Goal: Task Accomplishment & Management: Complete application form

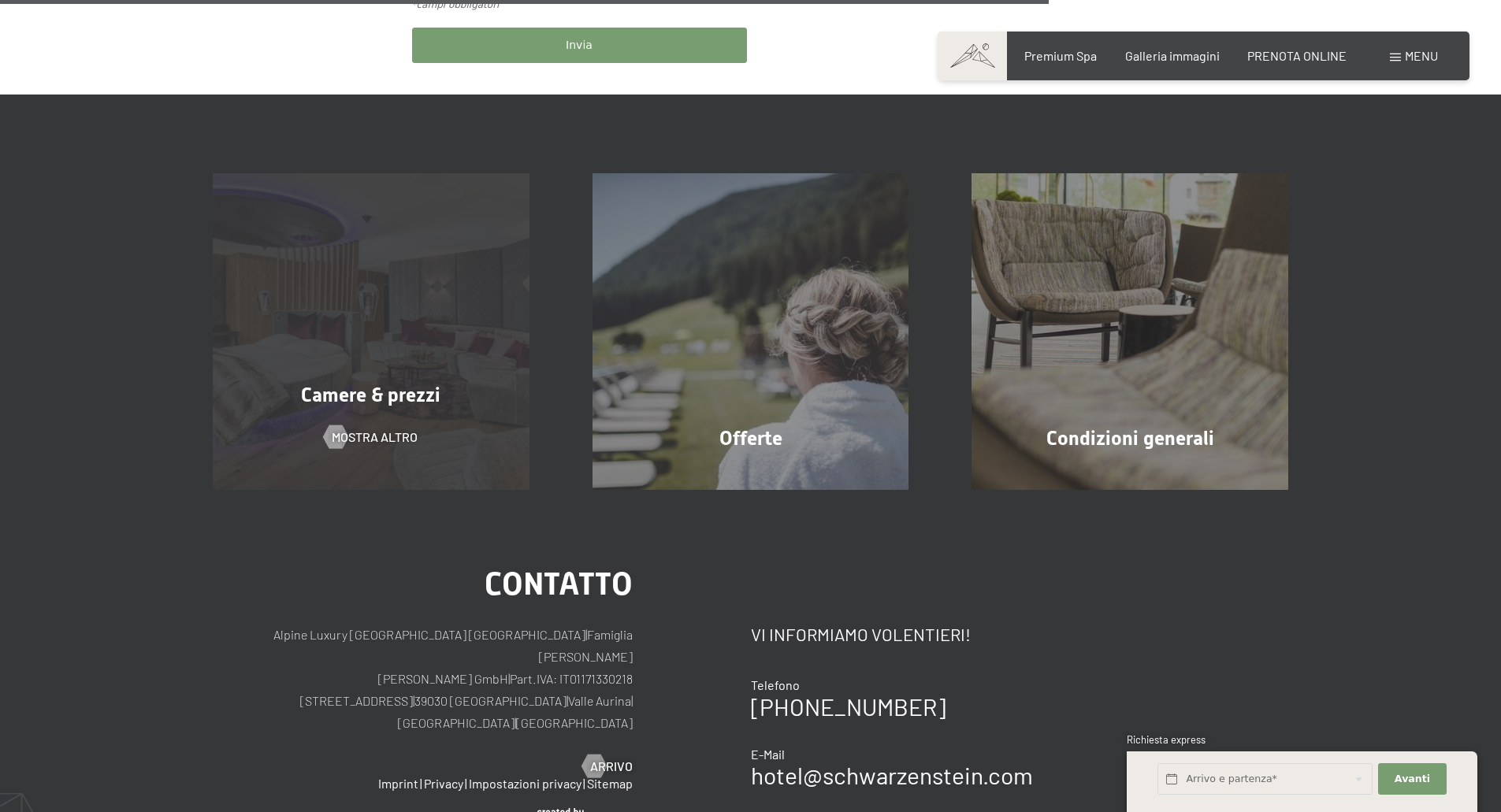
click at [408, 334] on div "Camere & prezzi mostra altro" at bounding box center [371, 331] width 379 height 317
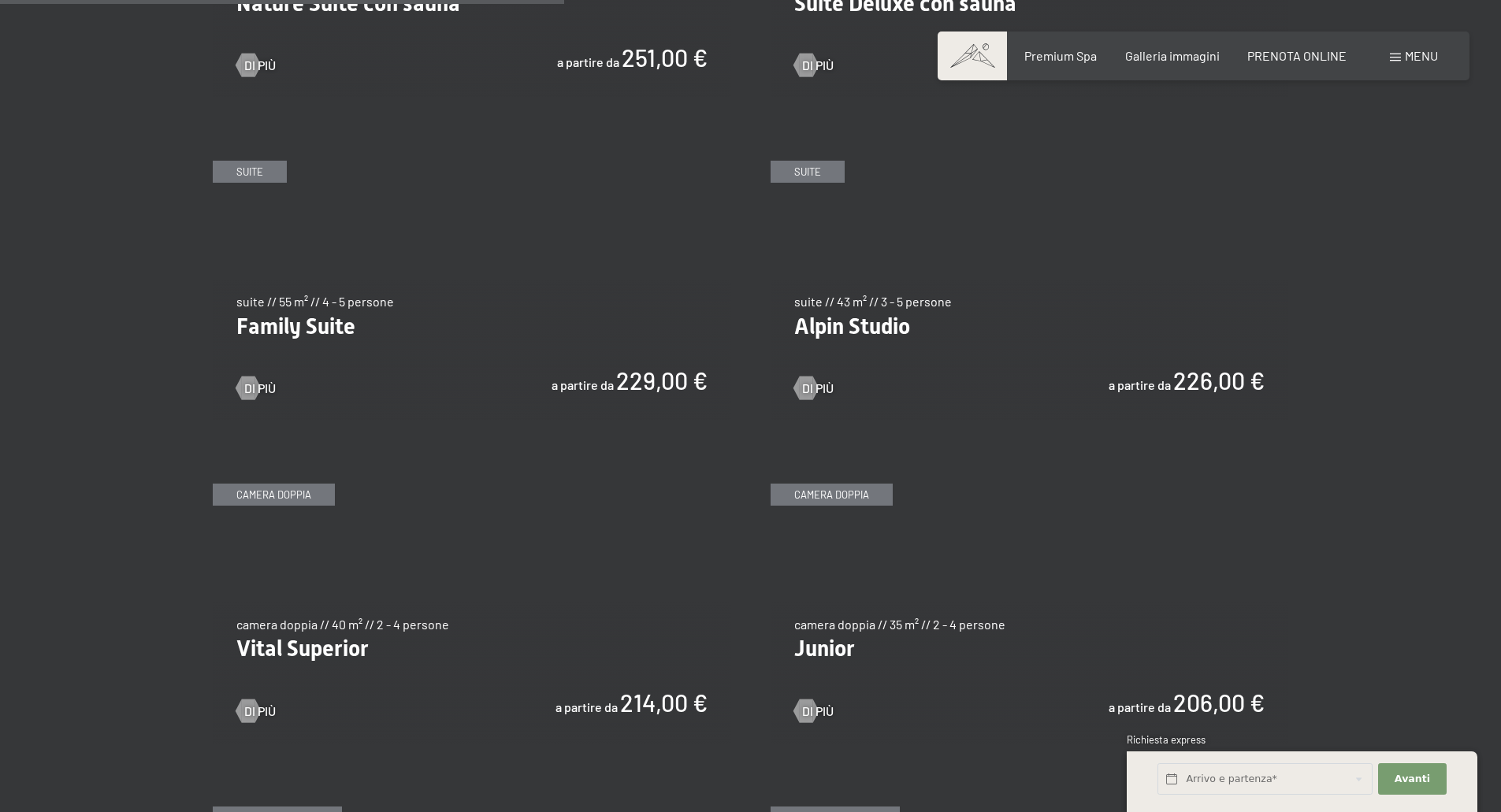
scroll to position [1891, 0]
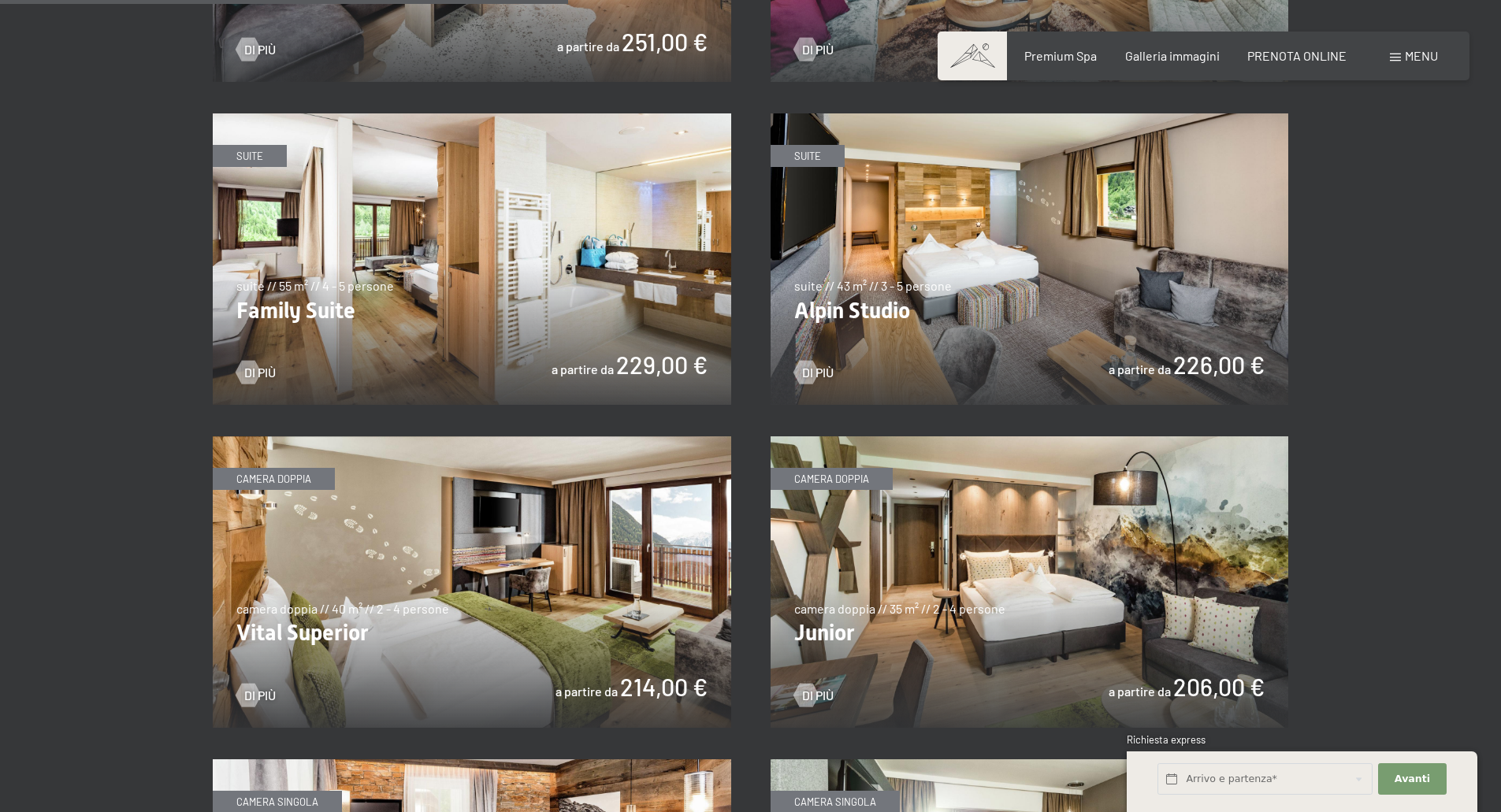
click at [309, 305] on img at bounding box center [471, 259] width 518 height 292
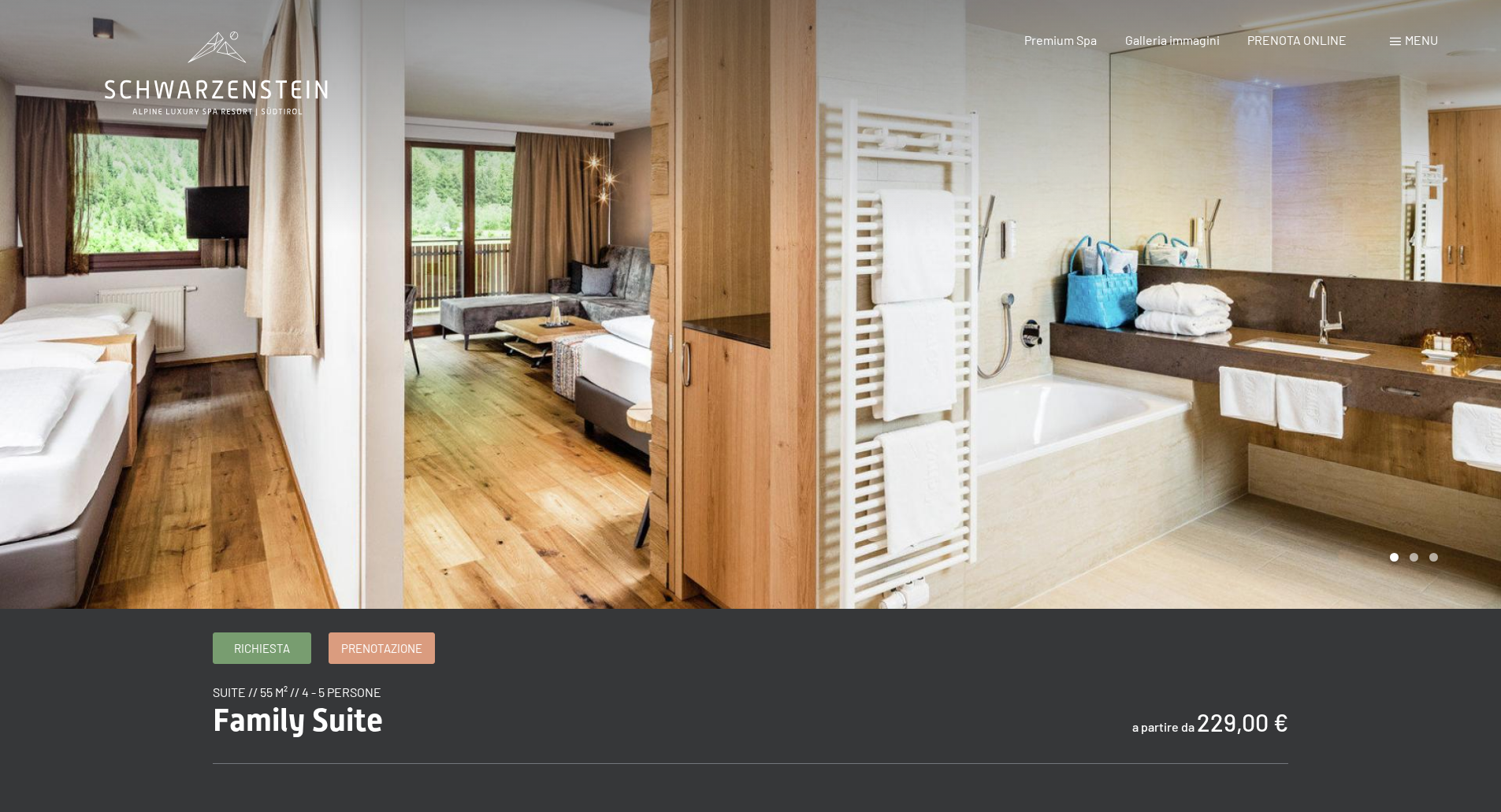
click at [1453, 300] on div at bounding box center [1126, 304] width 751 height 609
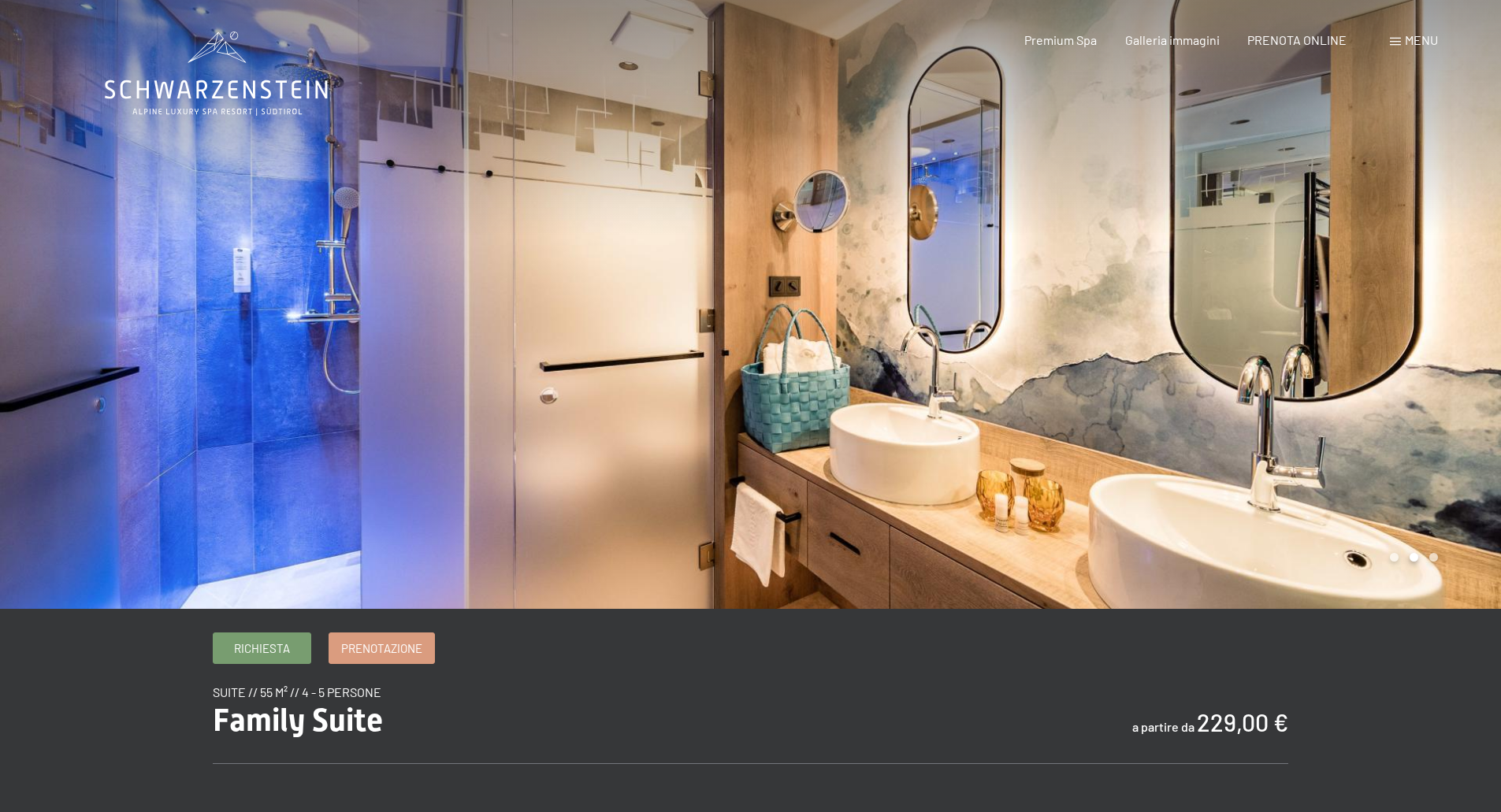
click at [1428, 291] on div at bounding box center [1126, 304] width 751 height 609
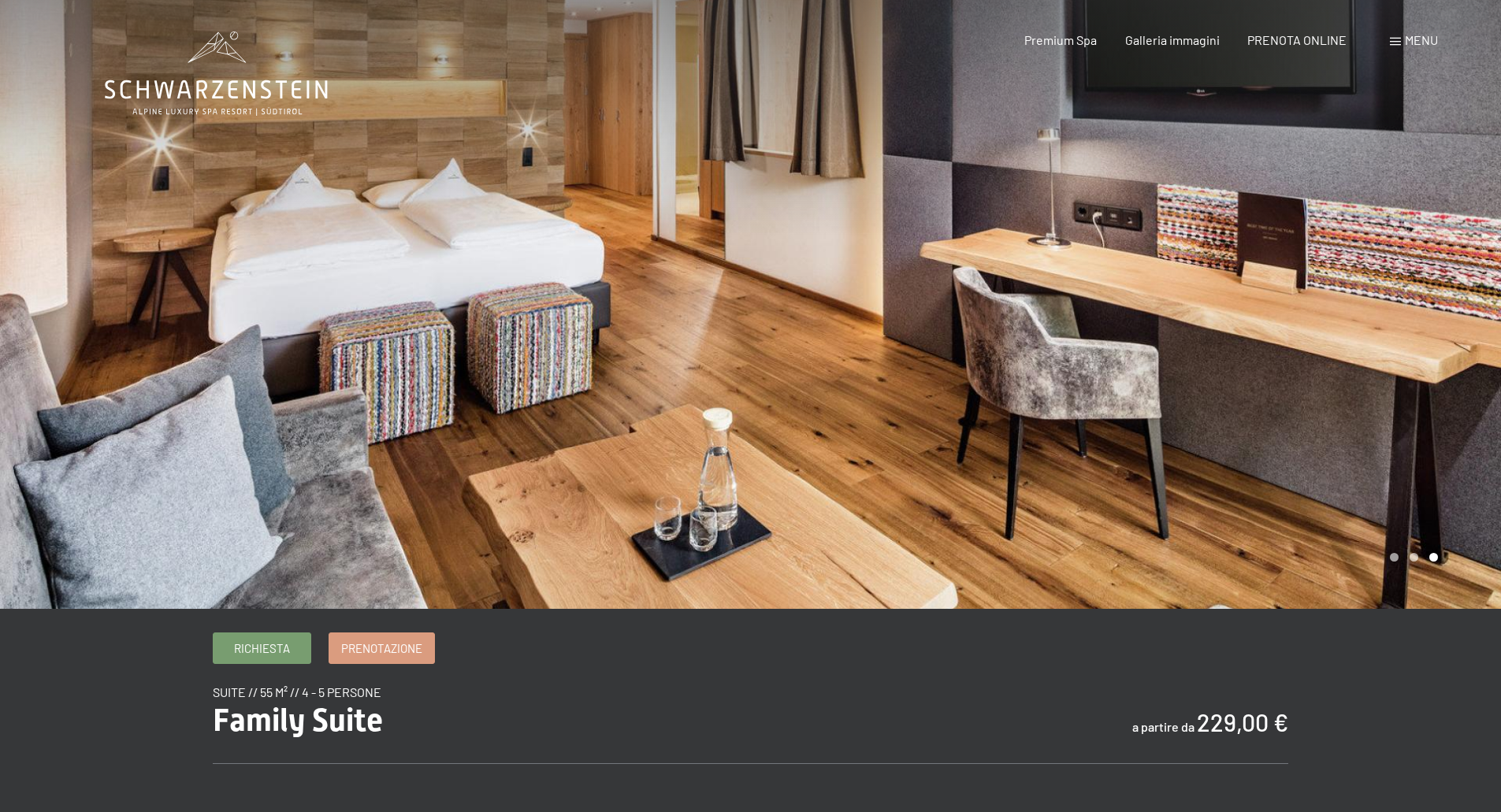
click at [1428, 291] on div at bounding box center [1126, 304] width 751 height 609
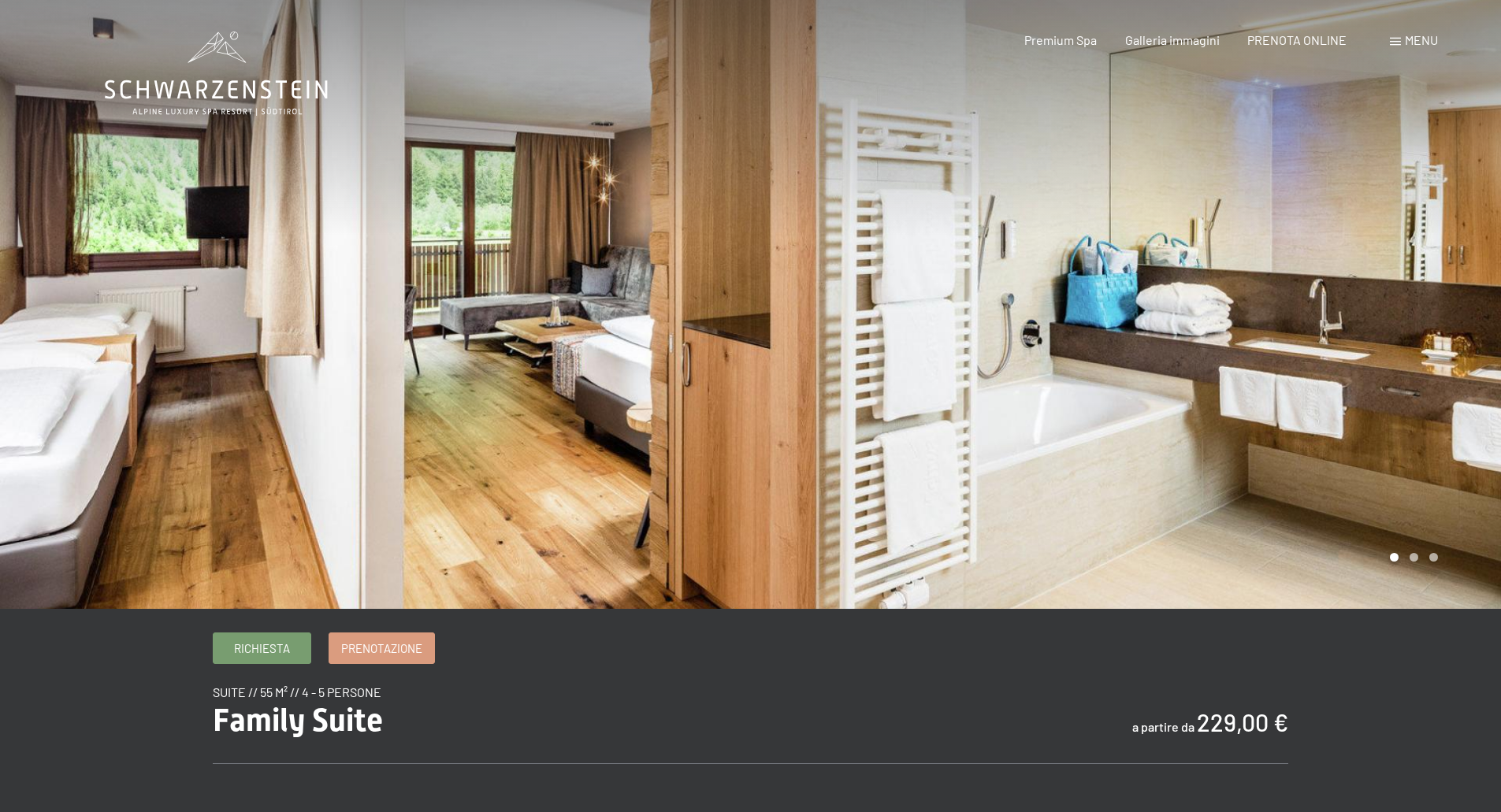
click at [1428, 291] on div at bounding box center [1126, 304] width 751 height 609
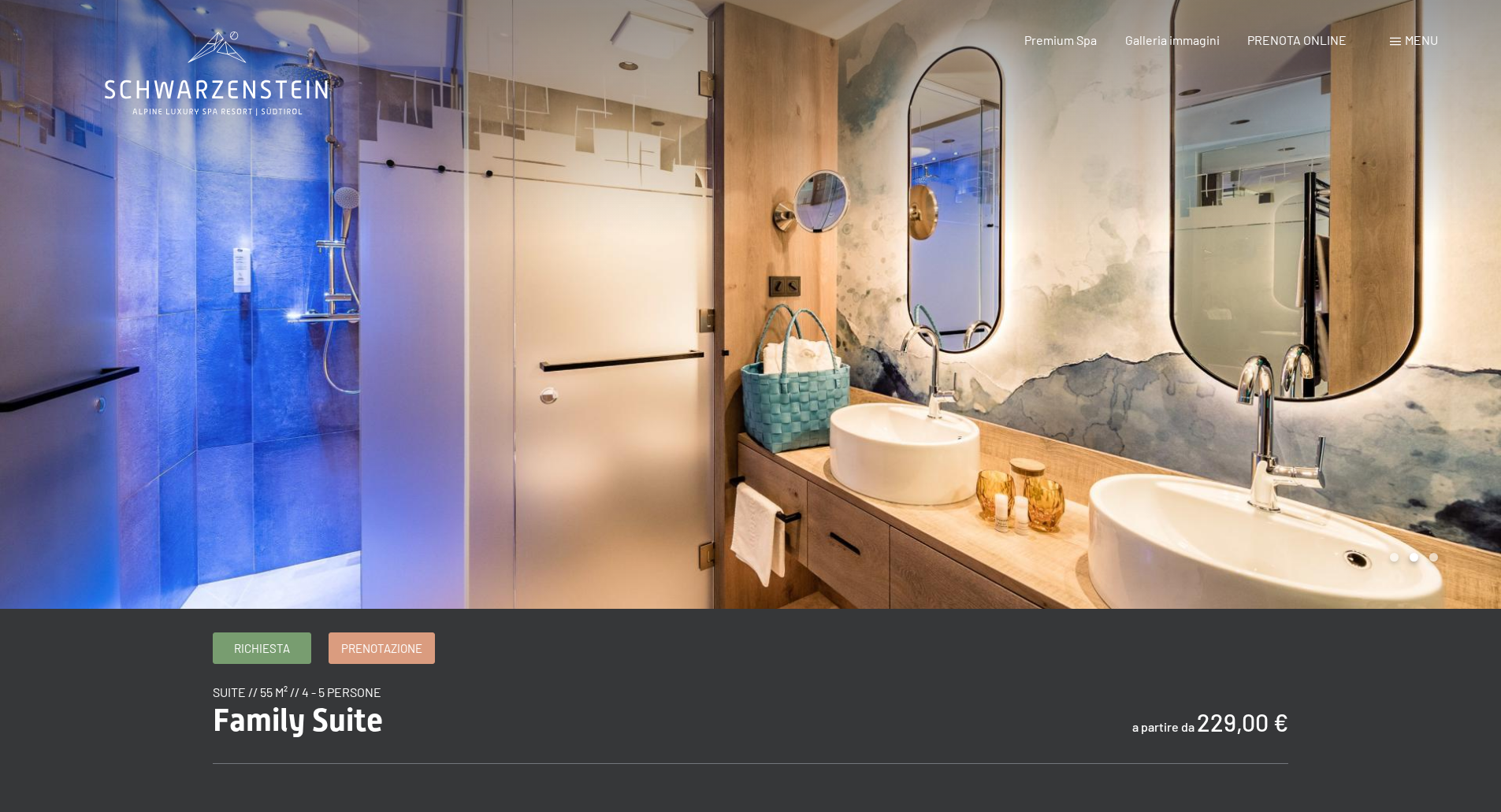
click at [1428, 291] on div at bounding box center [1126, 304] width 751 height 609
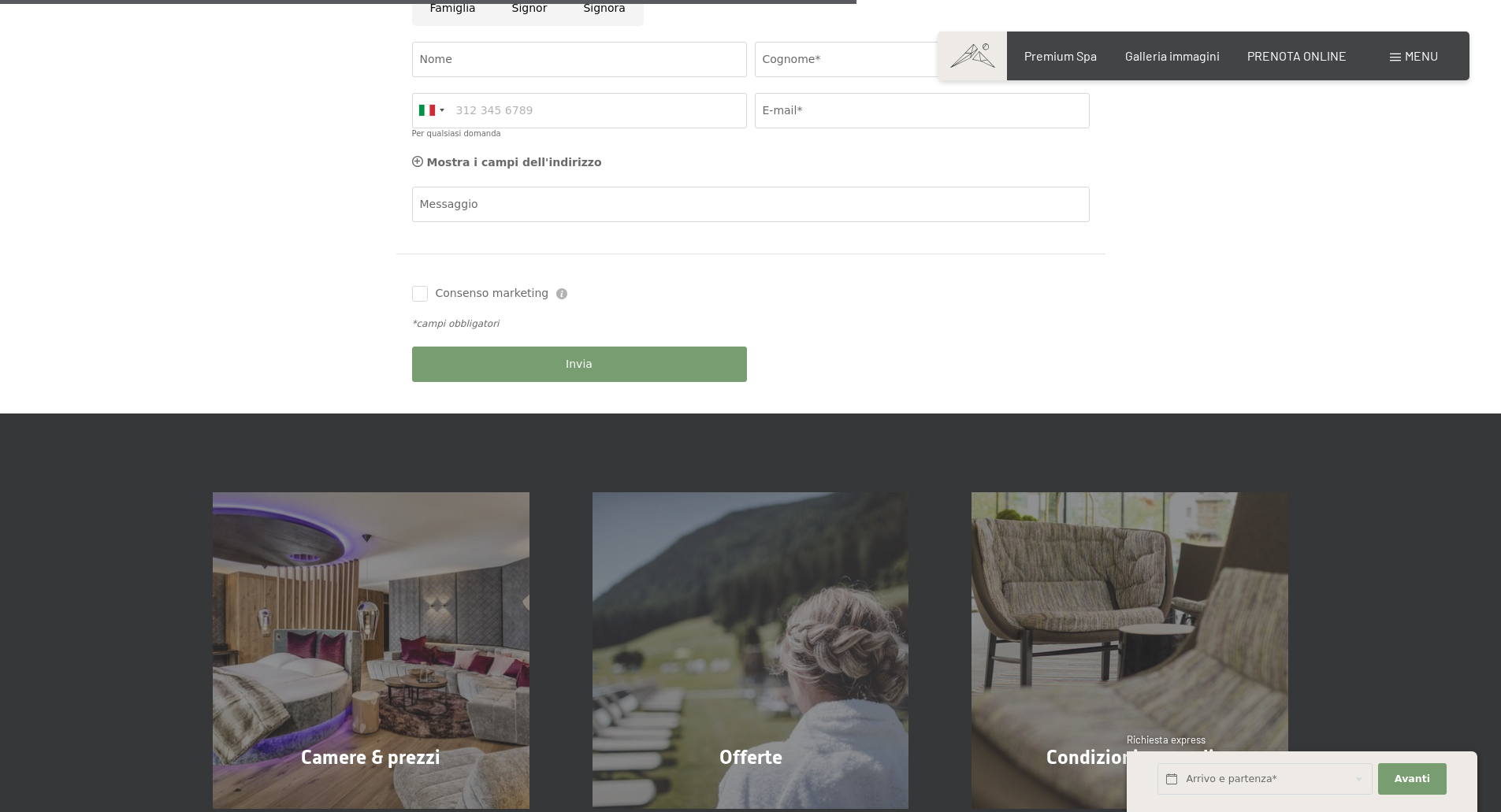
scroll to position [788, 0]
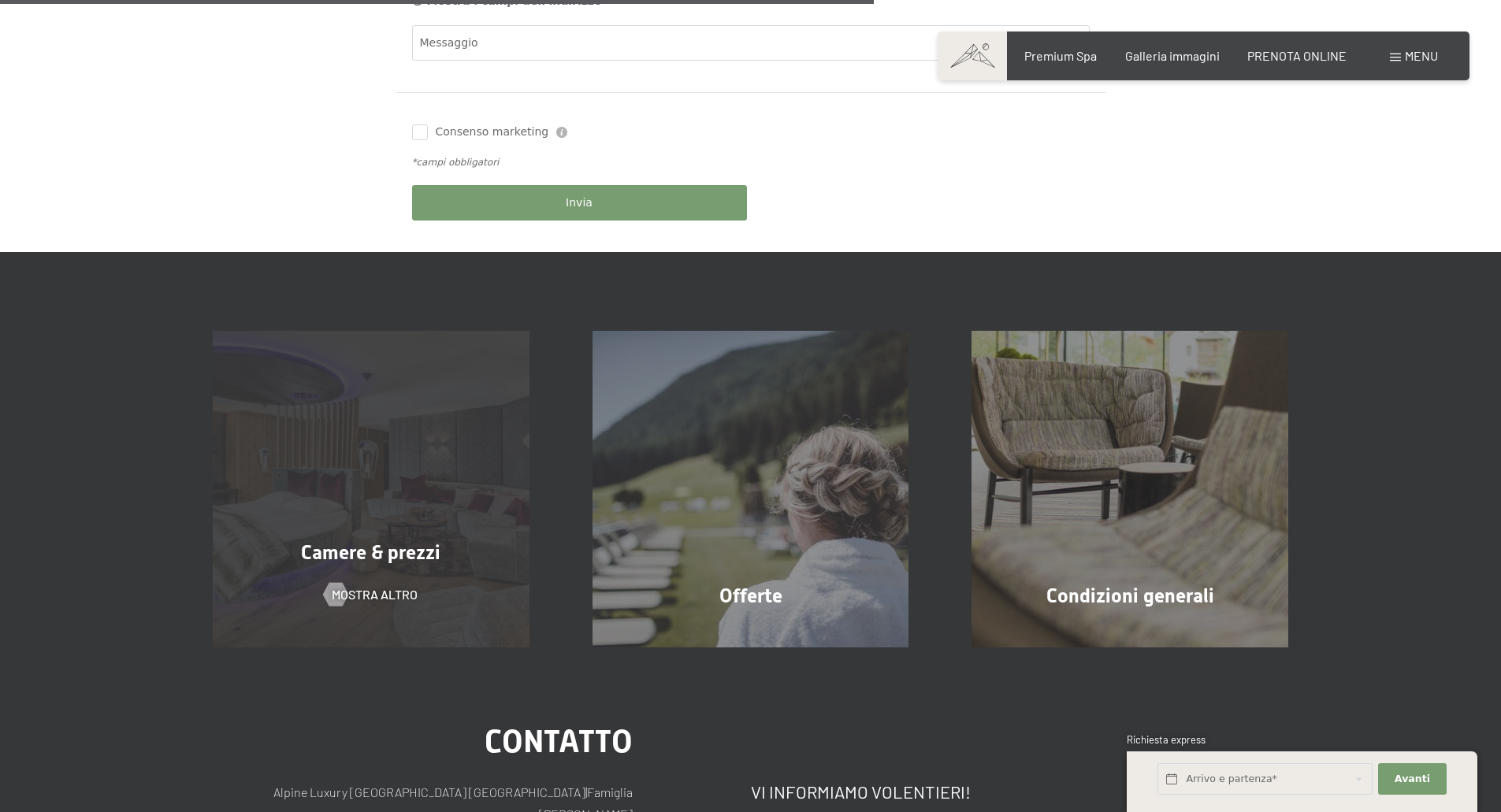
click at [394, 509] on div "Camere & prezzi mostra altro" at bounding box center [371, 489] width 379 height 317
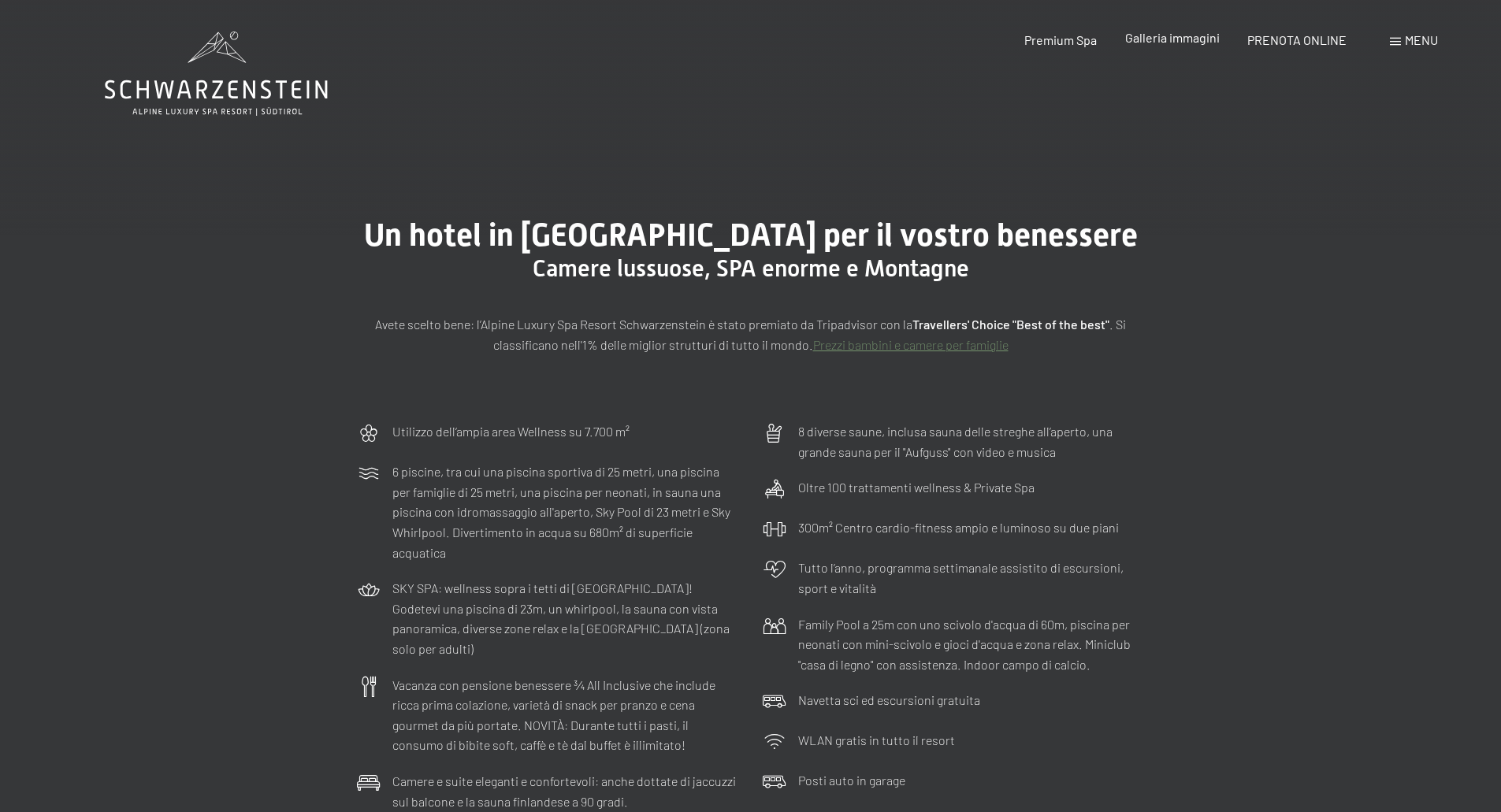
click at [1154, 36] on span "Galleria immagini" at bounding box center [1171, 37] width 94 height 15
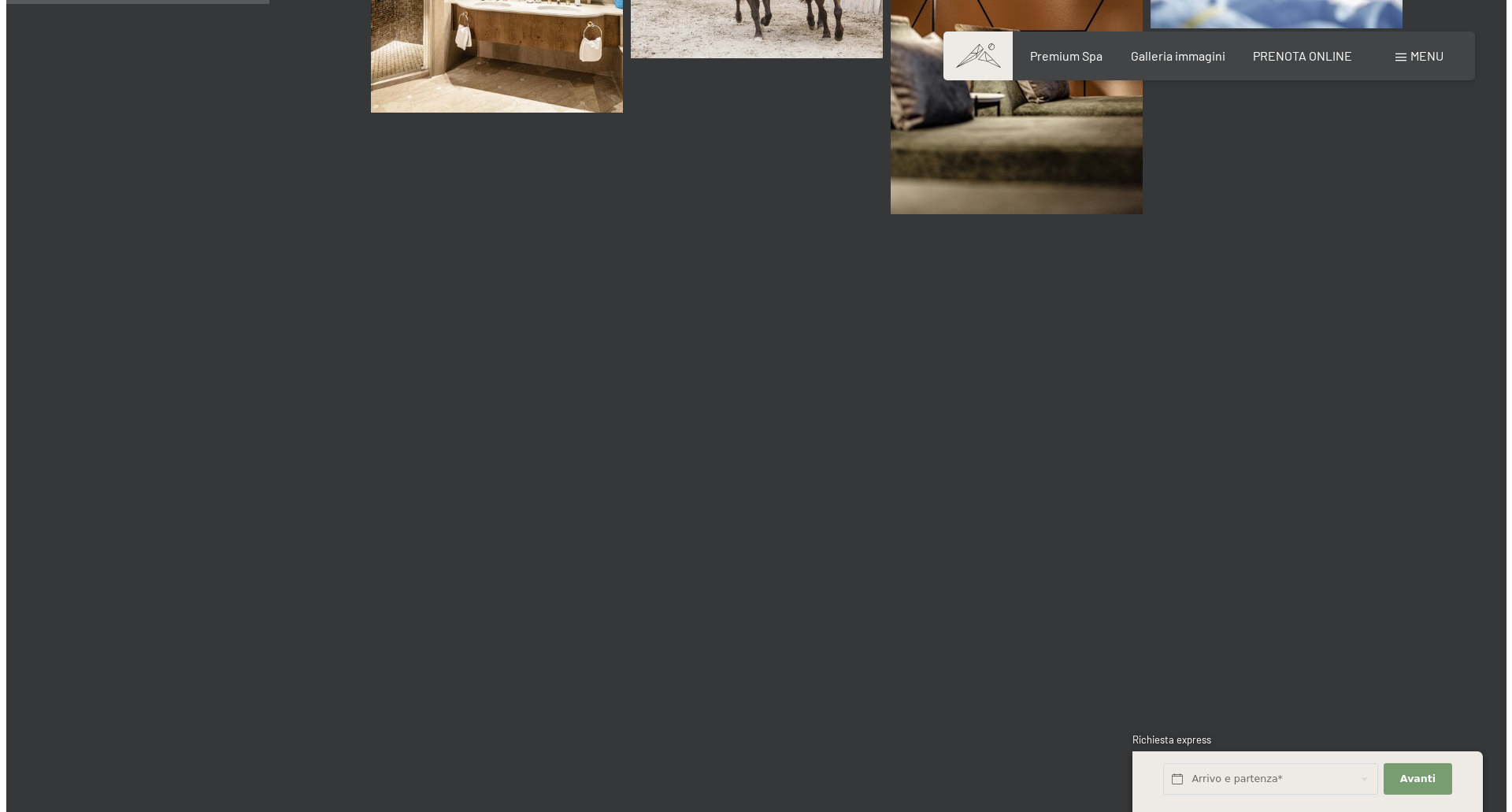
scroll to position [3623, 0]
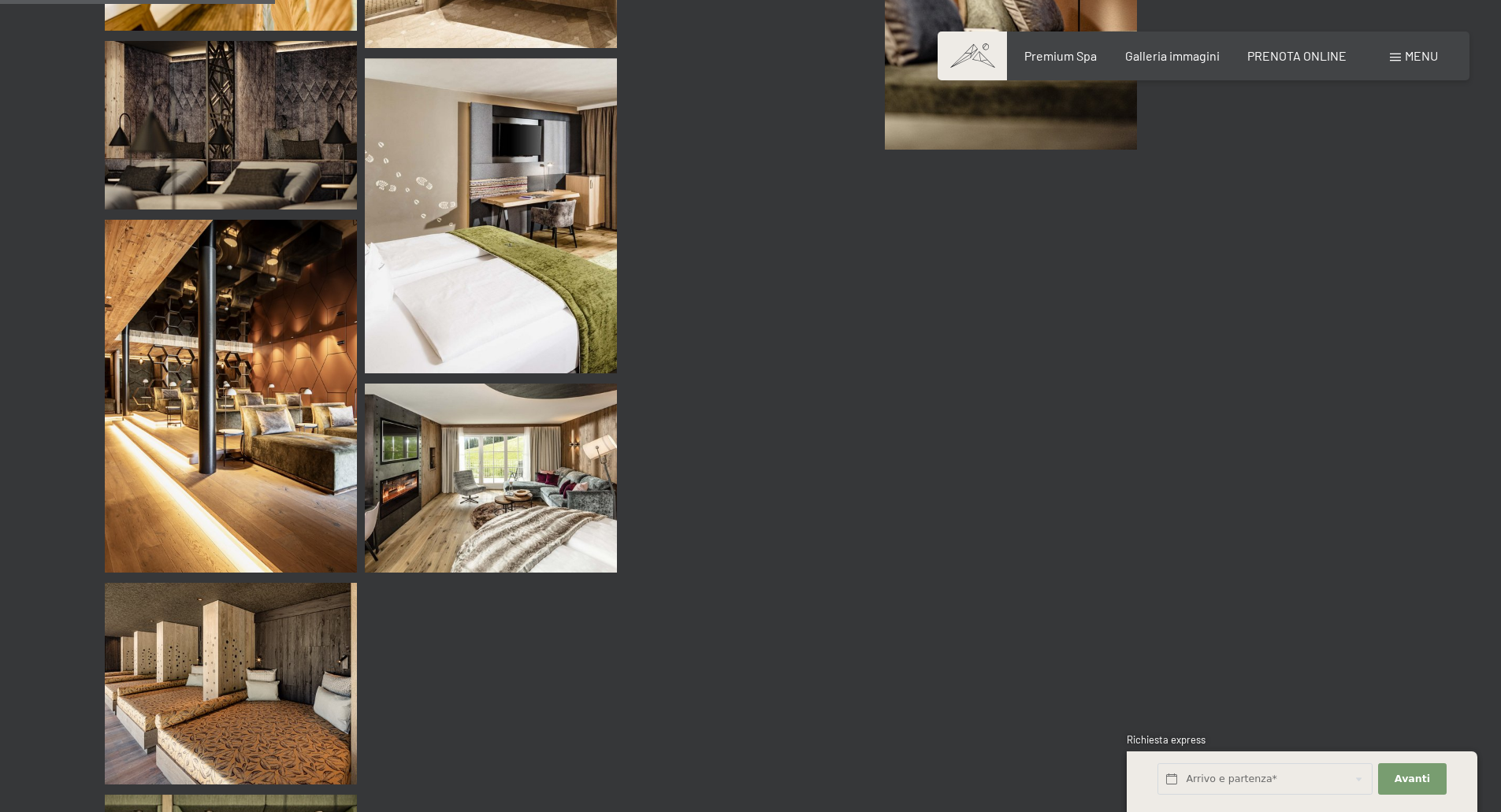
click at [1421, 54] on span "Menu" at bounding box center [1420, 56] width 33 height 15
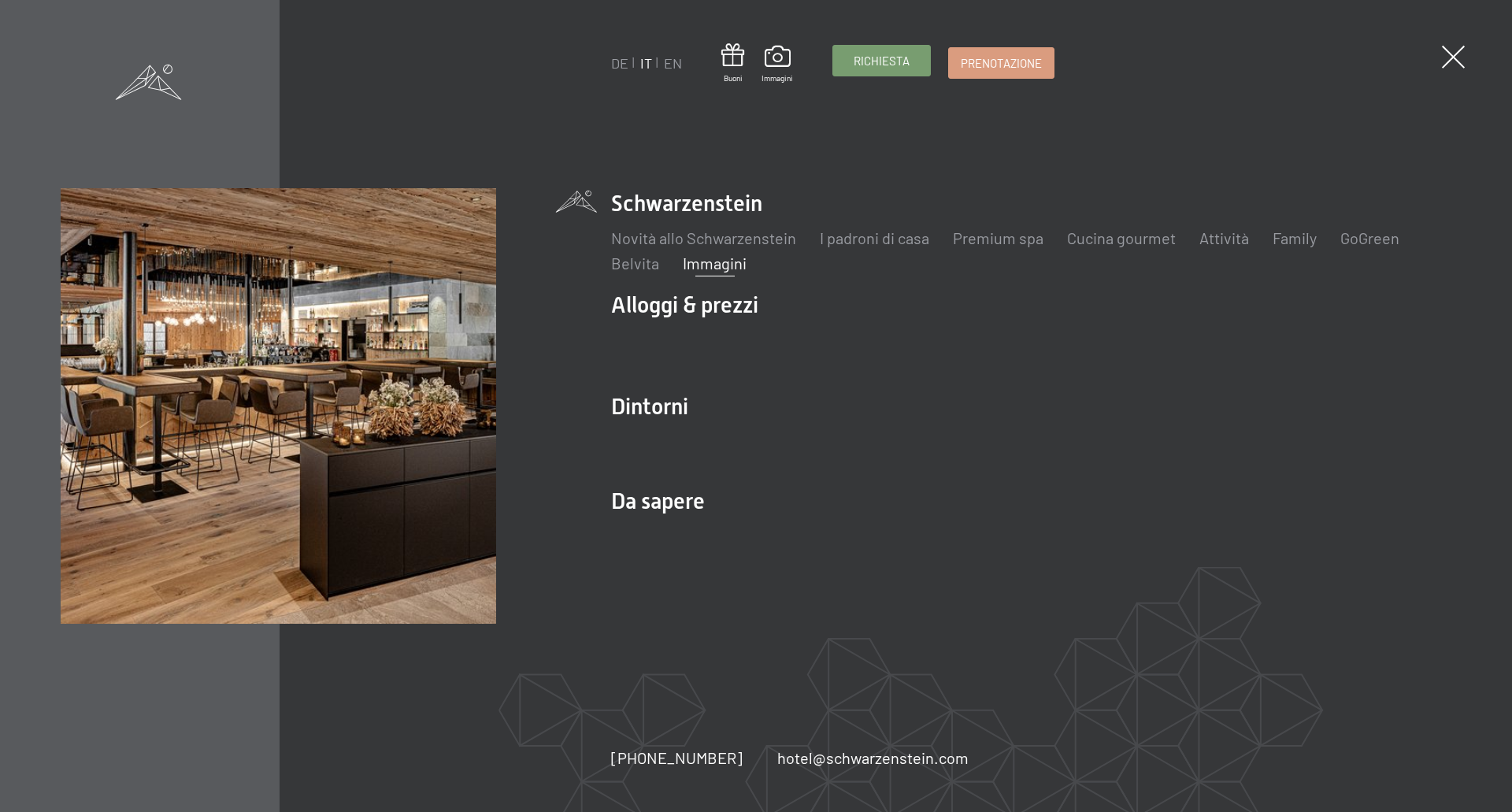
click at [888, 63] on span "Richiesta" at bounding box center [881, 61] width 56 height 17
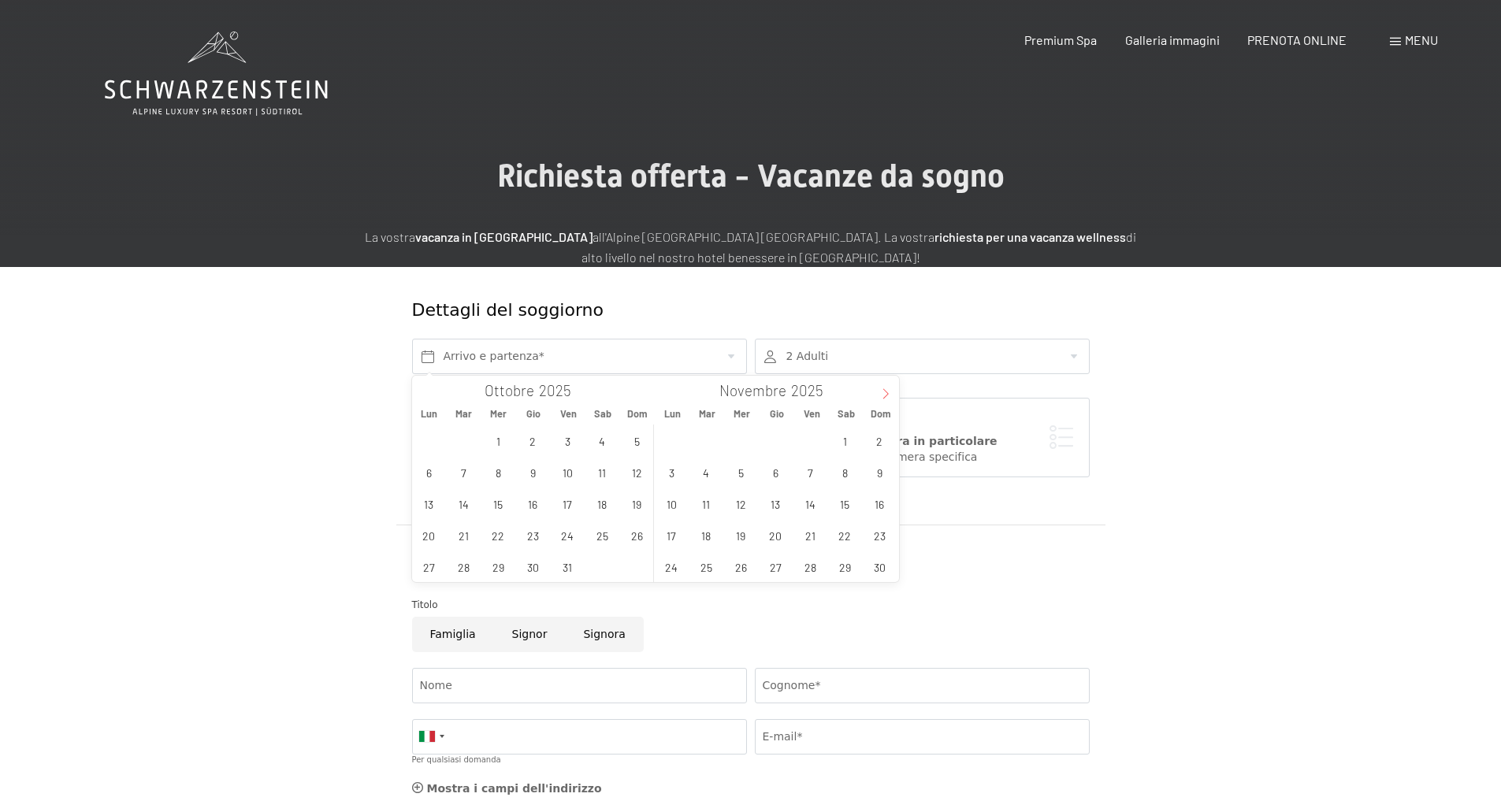
click at [878, 391] on span at bounding box center [885, 388] width 27 height 27
click at [880, 395] on icon at bounding box center [885, 394] width 11 height 11
type input "2026"
click at [603, 536] on span "27" at bounding box center [602, 535] width 31 height 31
type input "Sab. 27/12/2025"
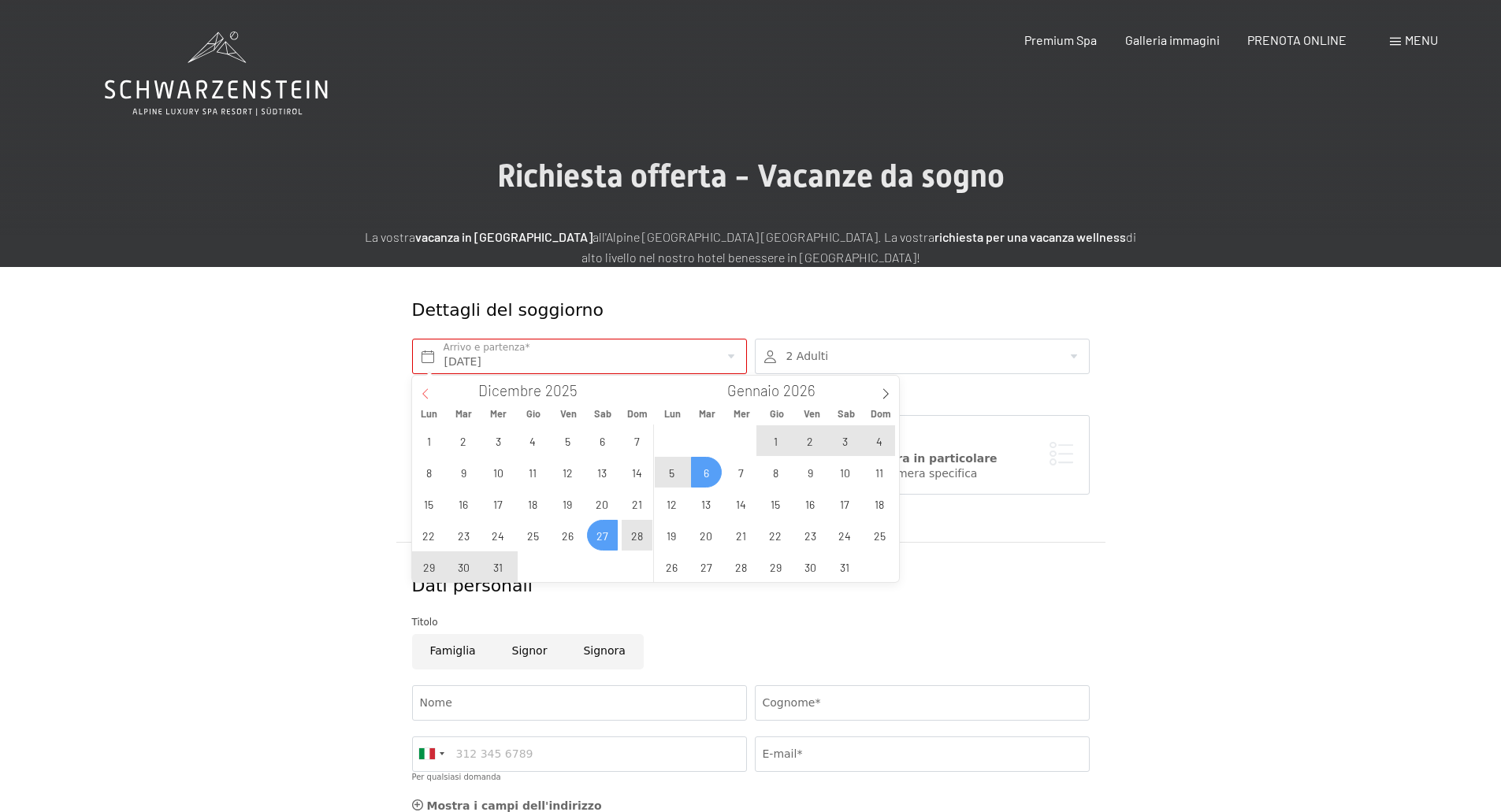
click at [427, 392] on icon at bounding box center [425, 394] width 11 height 11
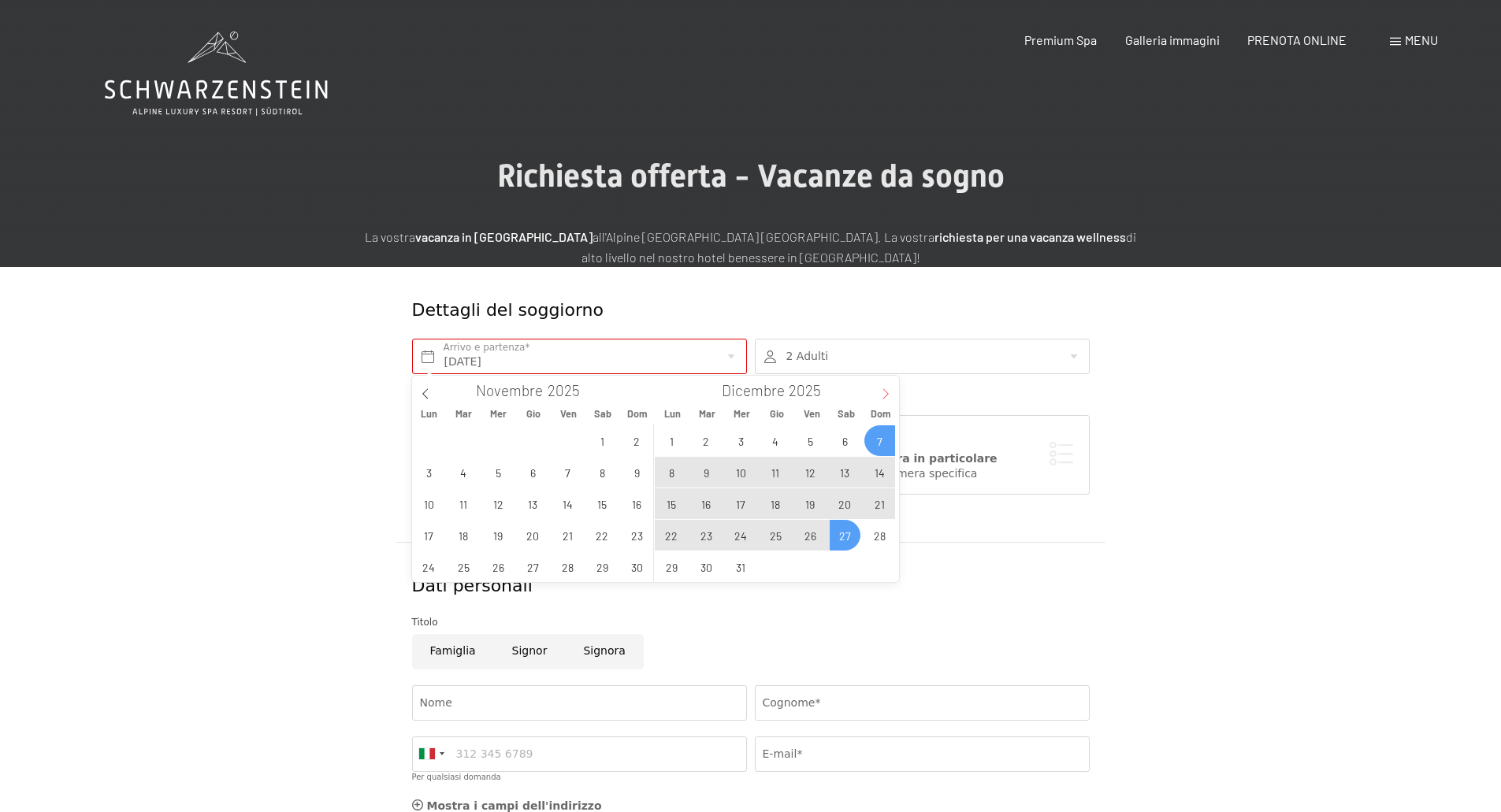
click at [882, 393] on icon at bounding box center [885, 394] width 11 height 11
type input "2026"
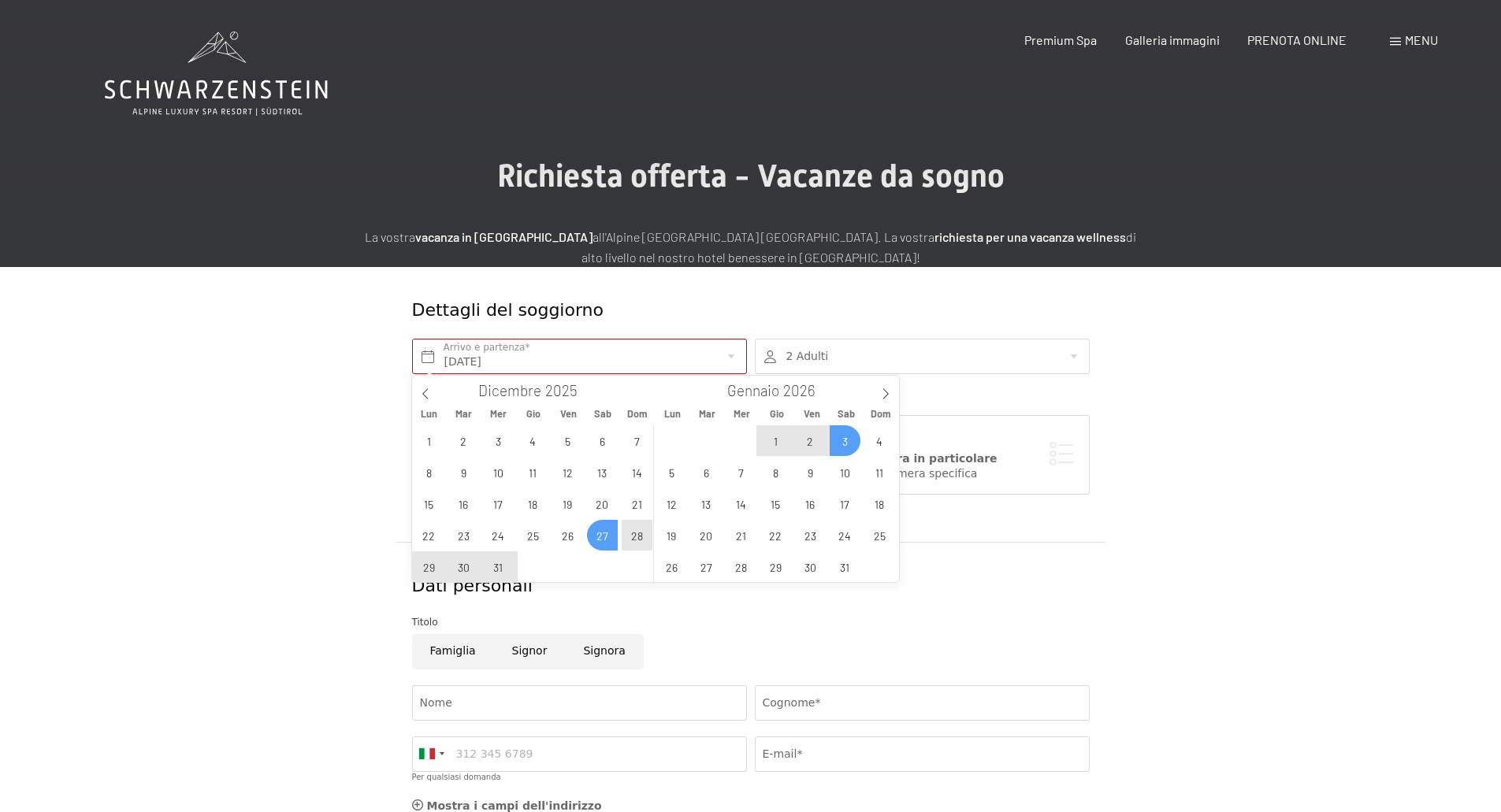
click at [847, 442] on span "3" at bounding box center [845, 441] width 31 height 31
type input "Sab. 27/12/2025 - Sab. 03/01/2026"
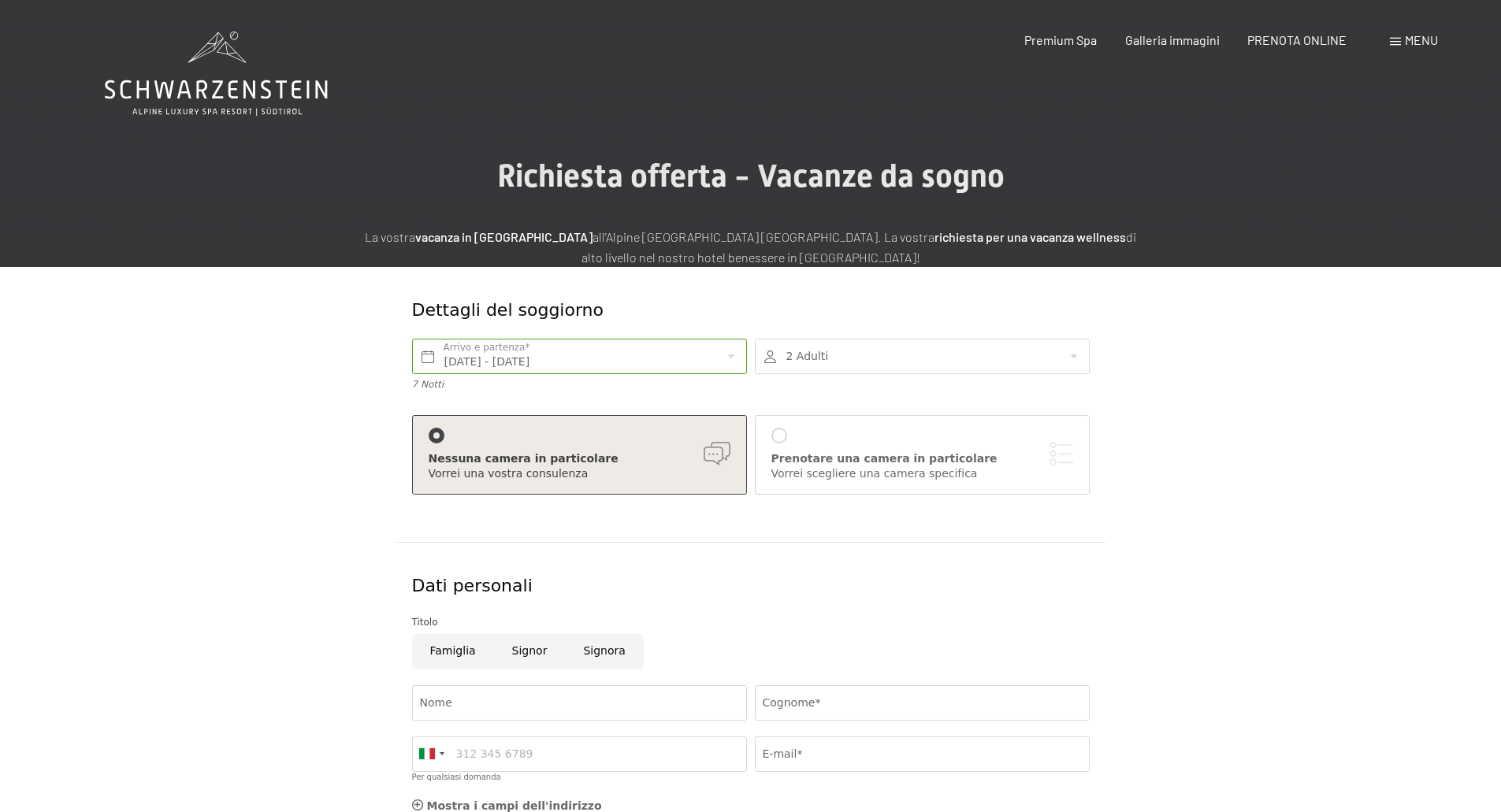
click at [1078, 354] on div at bounding box center [923, 356] width 335 height 35
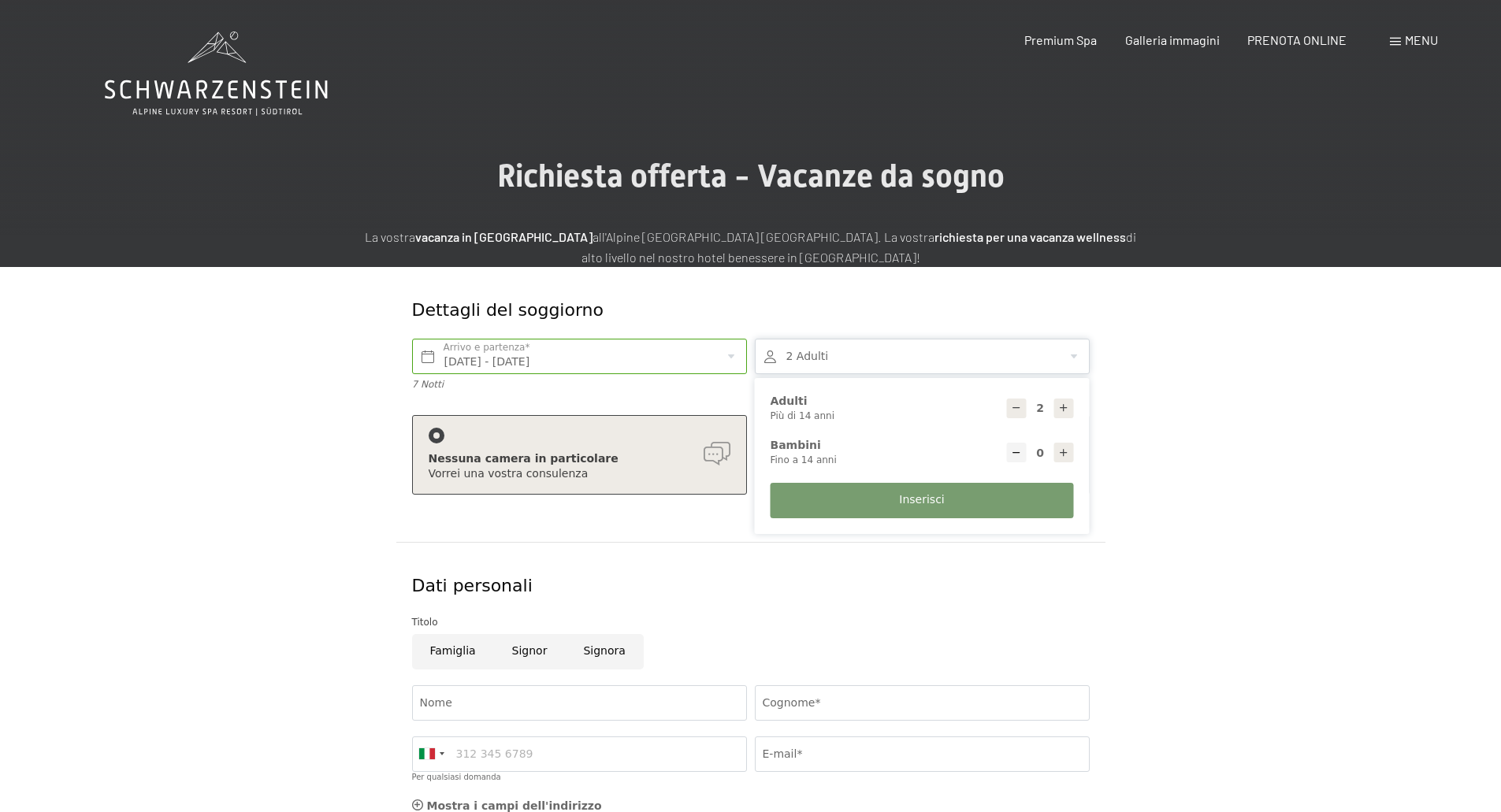
click at [1064, 451] on icon at bounding box center [1064, 453] width 11 height 11
type input "1"
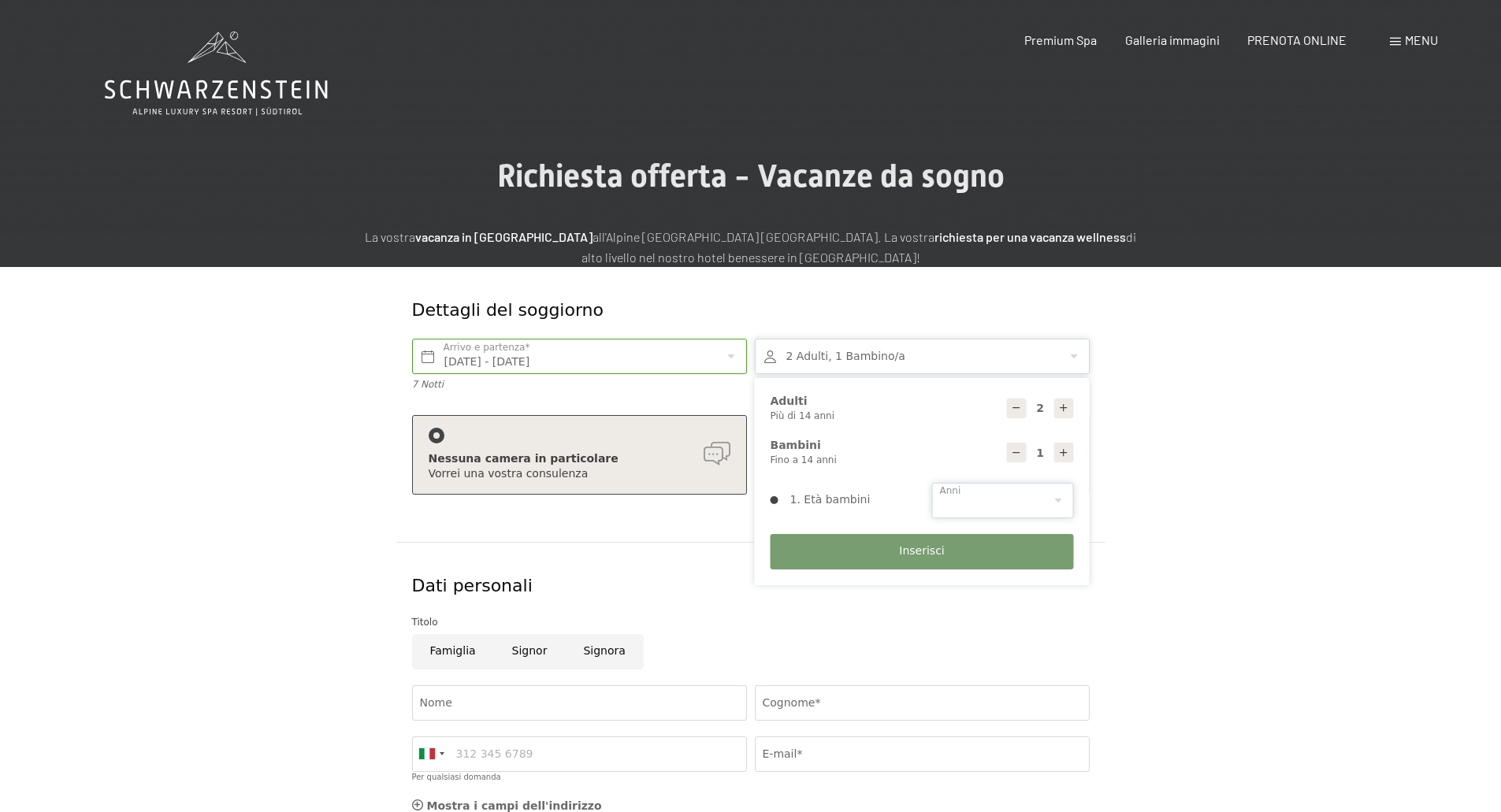
click at [1058, 498] on select "0 1 2 3 4 5 6 7 8 9 10 11 12 13 14" at bounding box center [1003, 500] width 142 height 35
select select "6"
click at [932, 483] on select "0 1 2 3 4 5 6 7 8 9 10 11 12 13 14" at bounding box center [1003, 500] width 142 height 35
click at [922, 558] on span "Inserisci" at bounding box center [922, 552] width 45 height 16
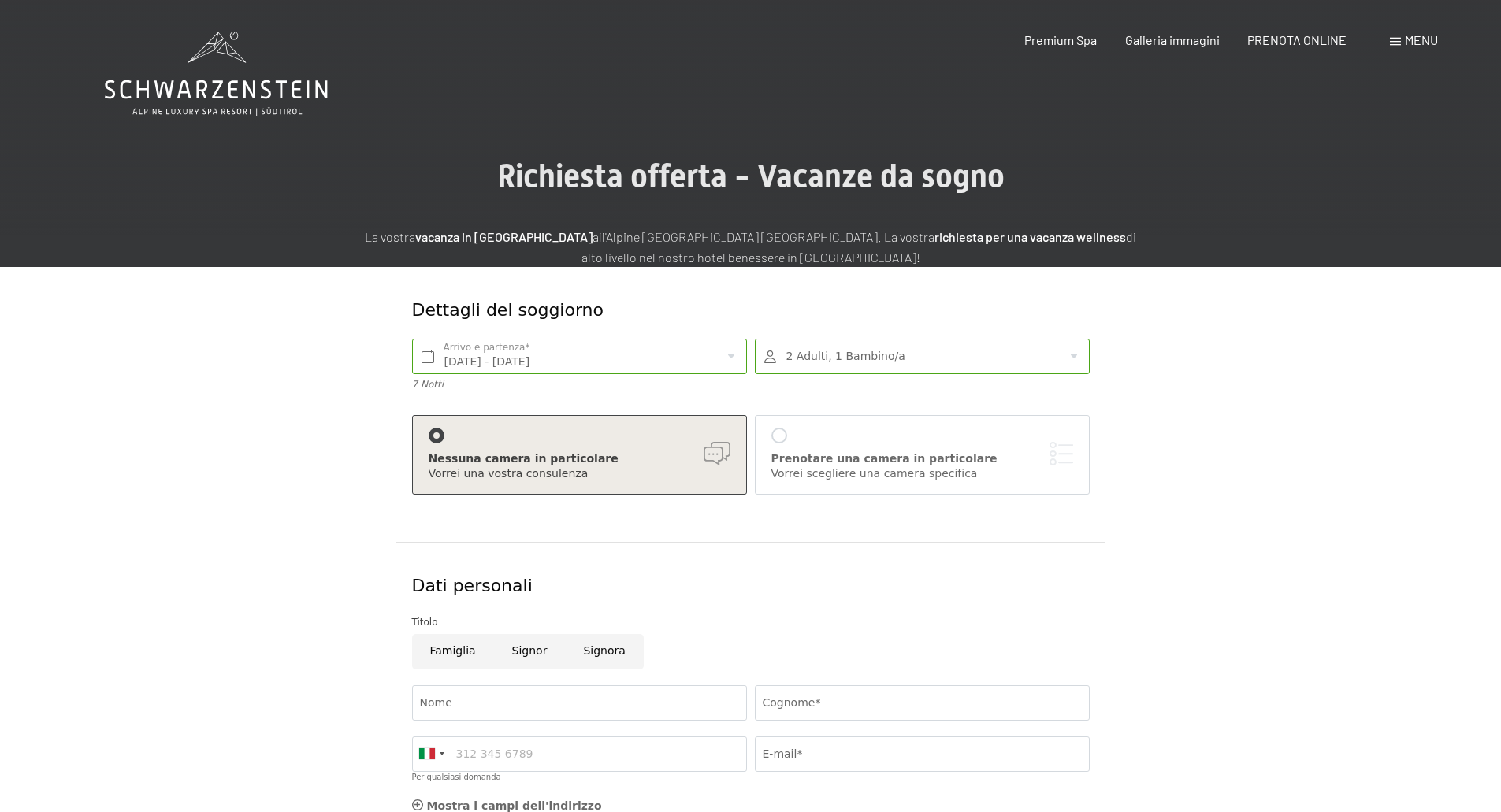
click at [781, 432] on div at bounding box center [779, 436] width 16 height 16
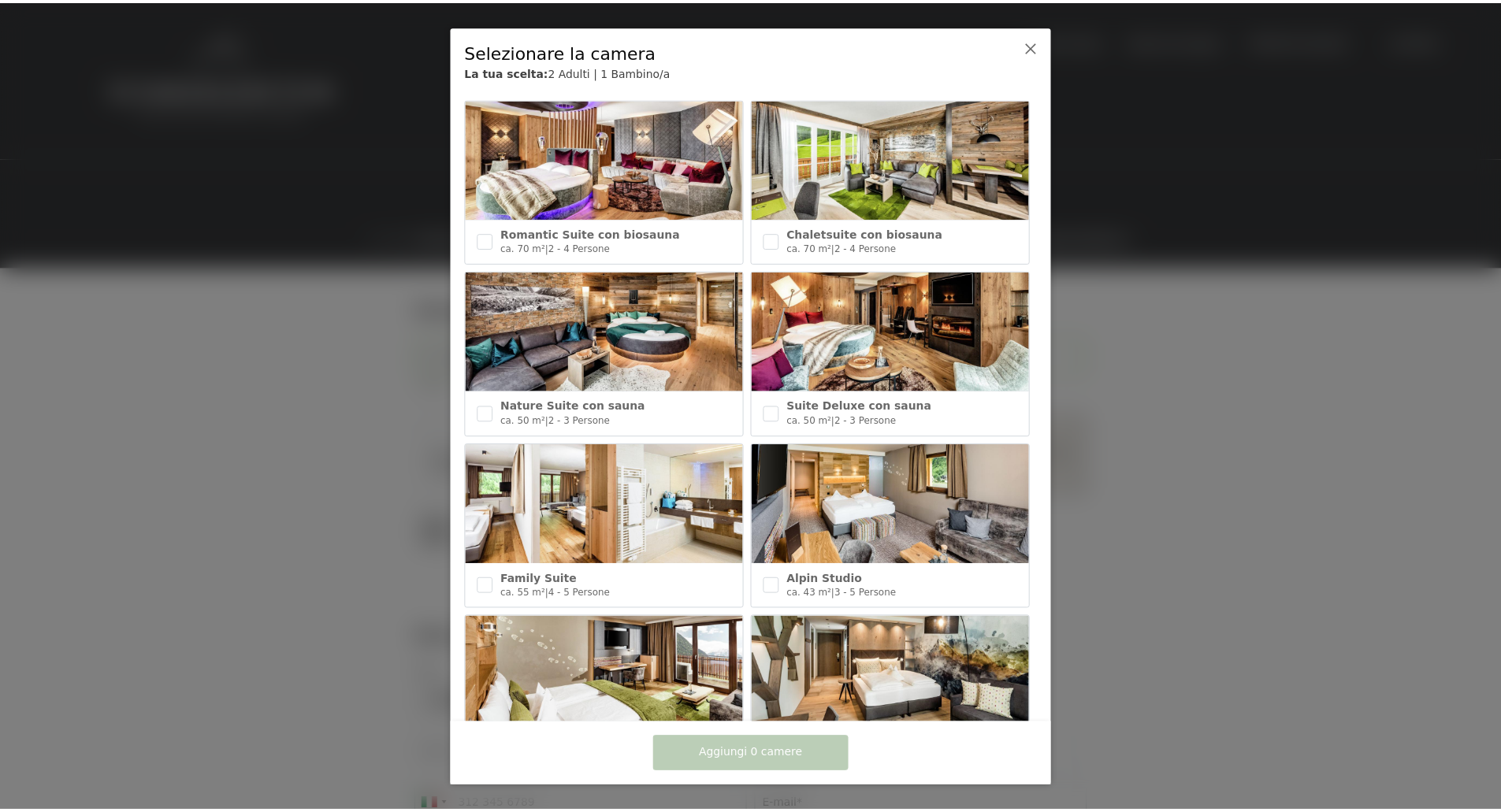
scroll to position [236, 0]
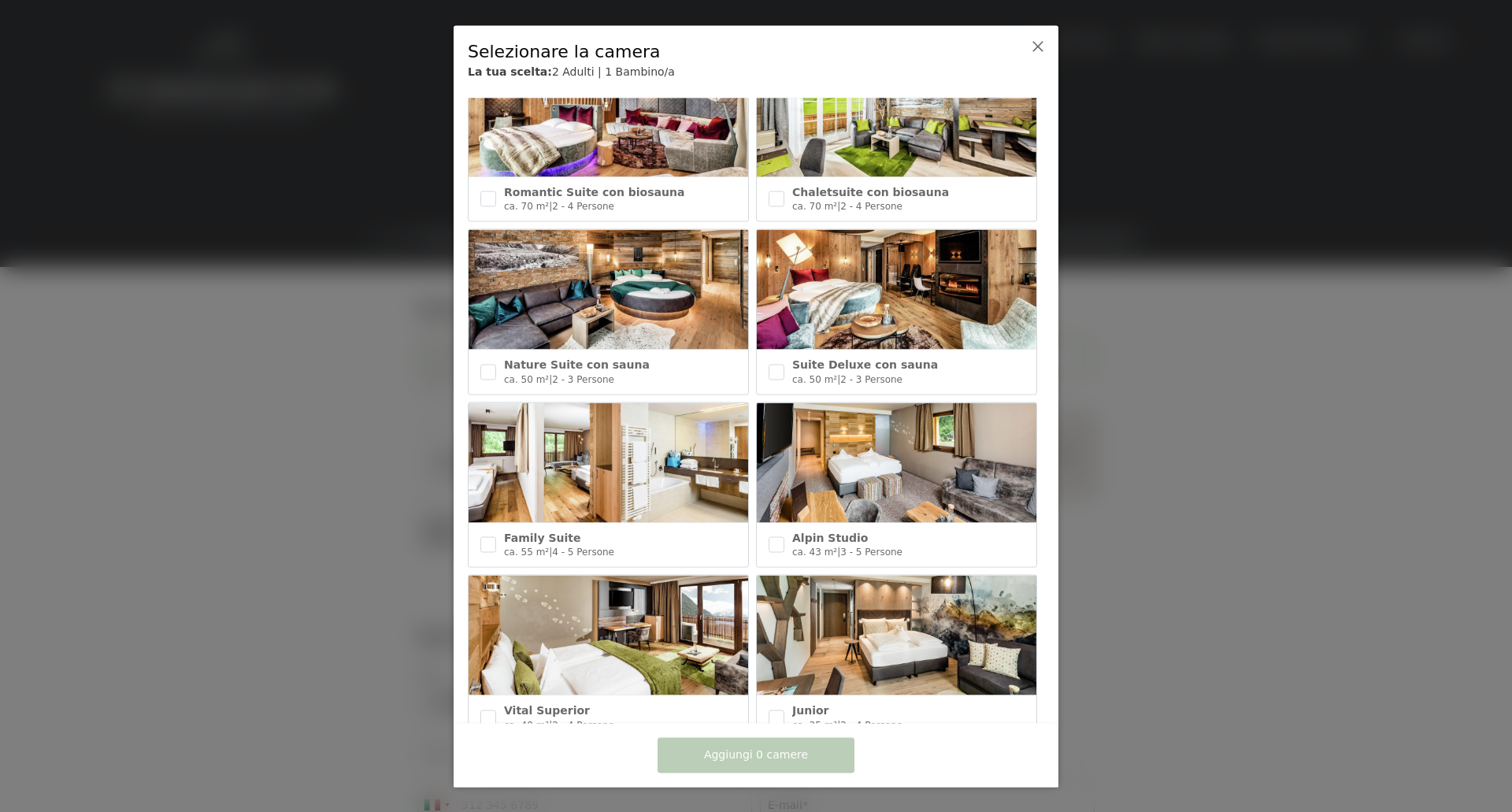
click at [663, 483] on img at bounding box center [608, 462] width 280 height 120
checkbox input "true"
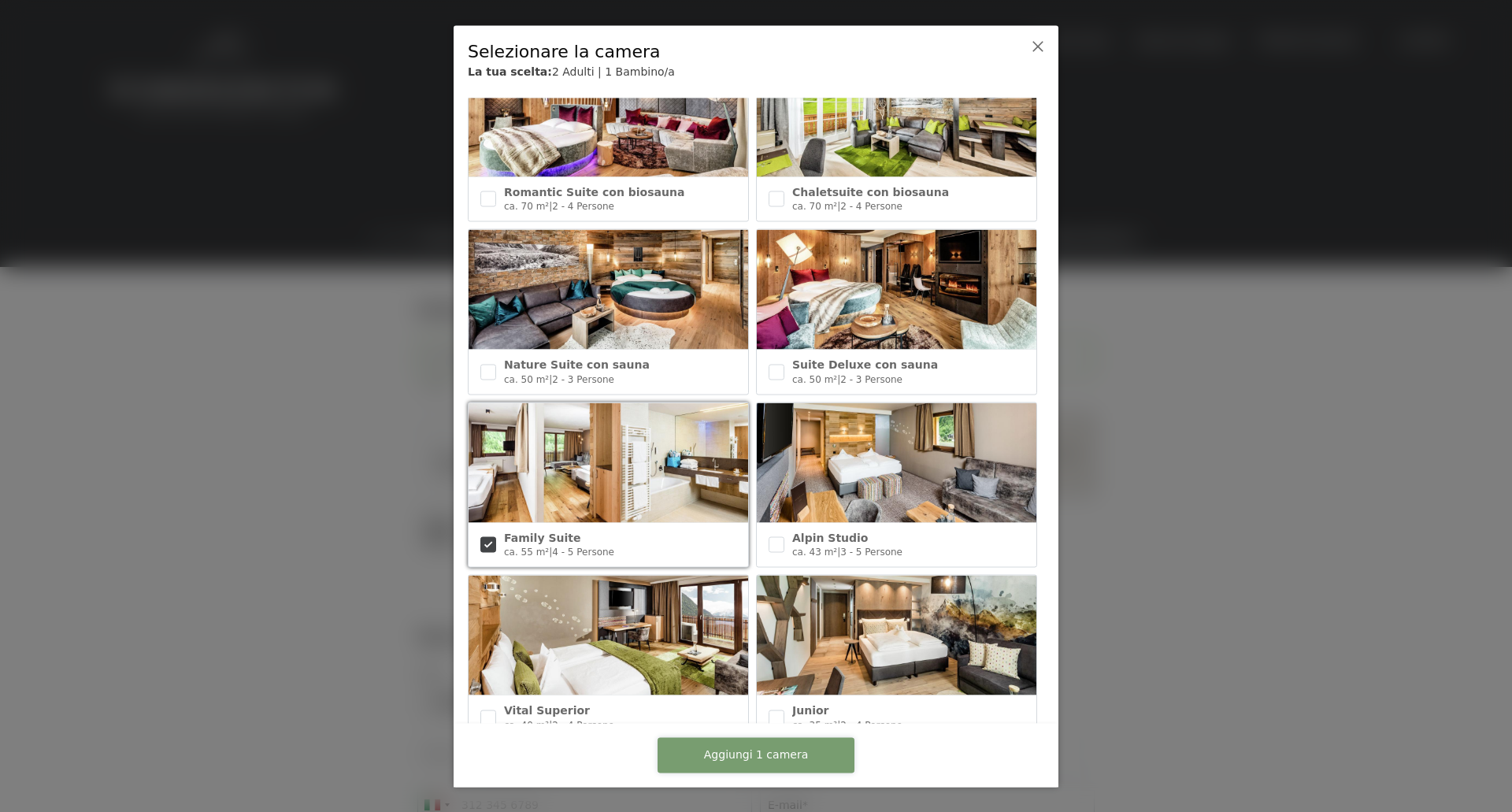
click at [764, 748] on span "Aggiungi 1 camera" at bounding box center [756, 756] width 104 height 16
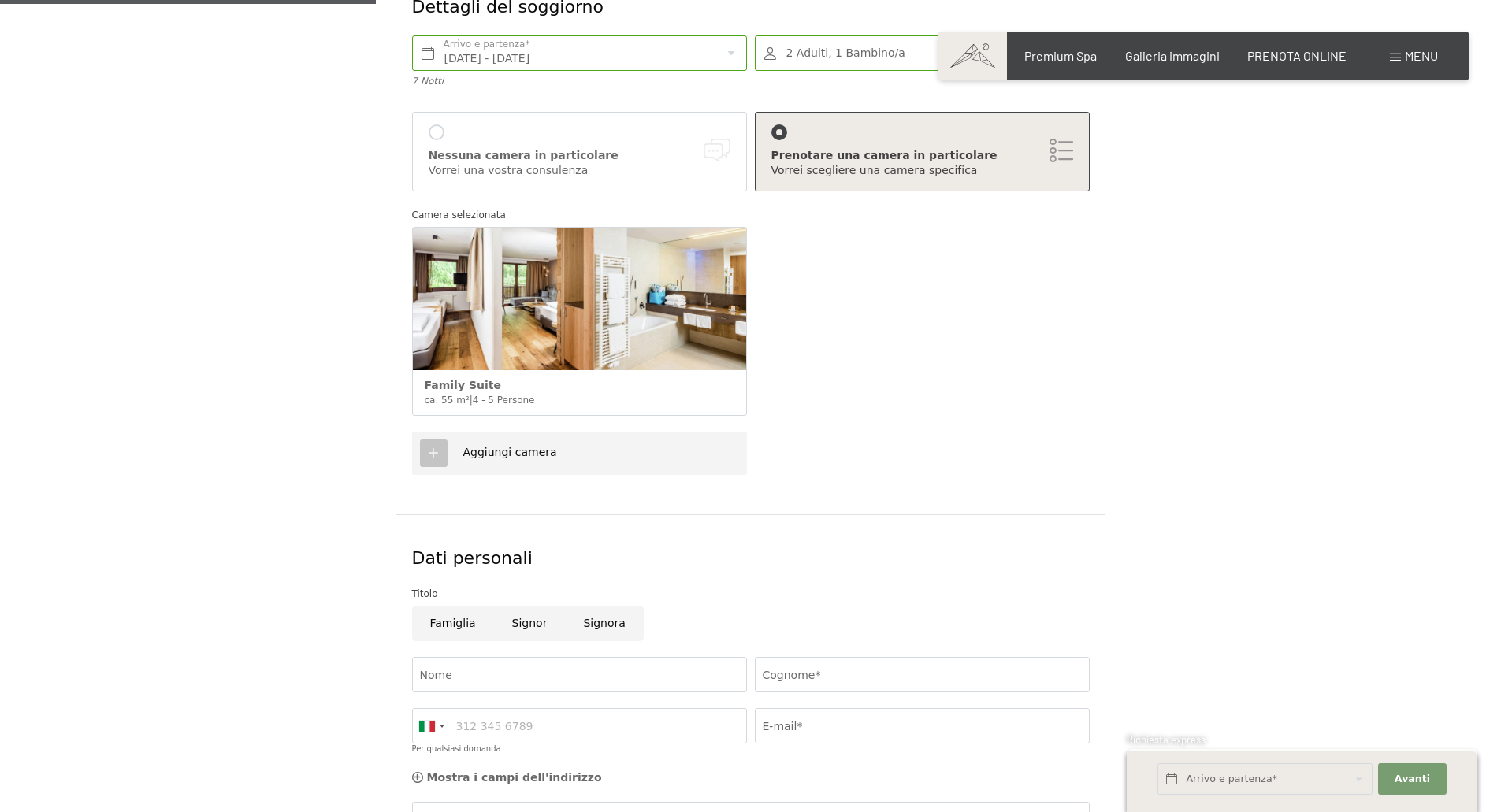
scroll to position [551, 0]
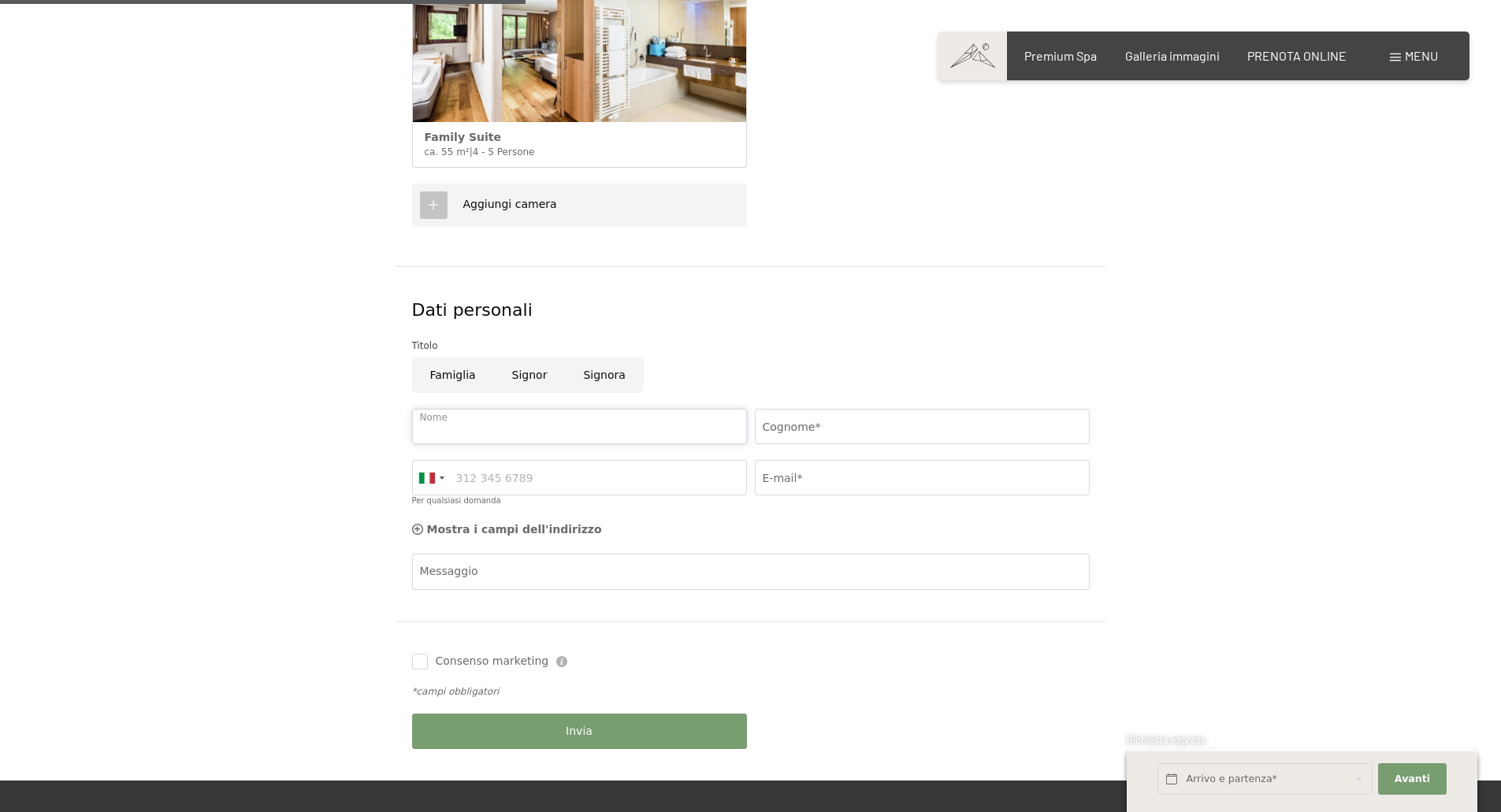
click at [495, 422] on input "Nome" at bounding box center [579, 426] width 335 height 35
type input "r"
type input "RICCARDO"
click at [807, 428] on input "Cognome*" at bounding box center [923, 426] width 335 height 35
type input "FRANCINI"
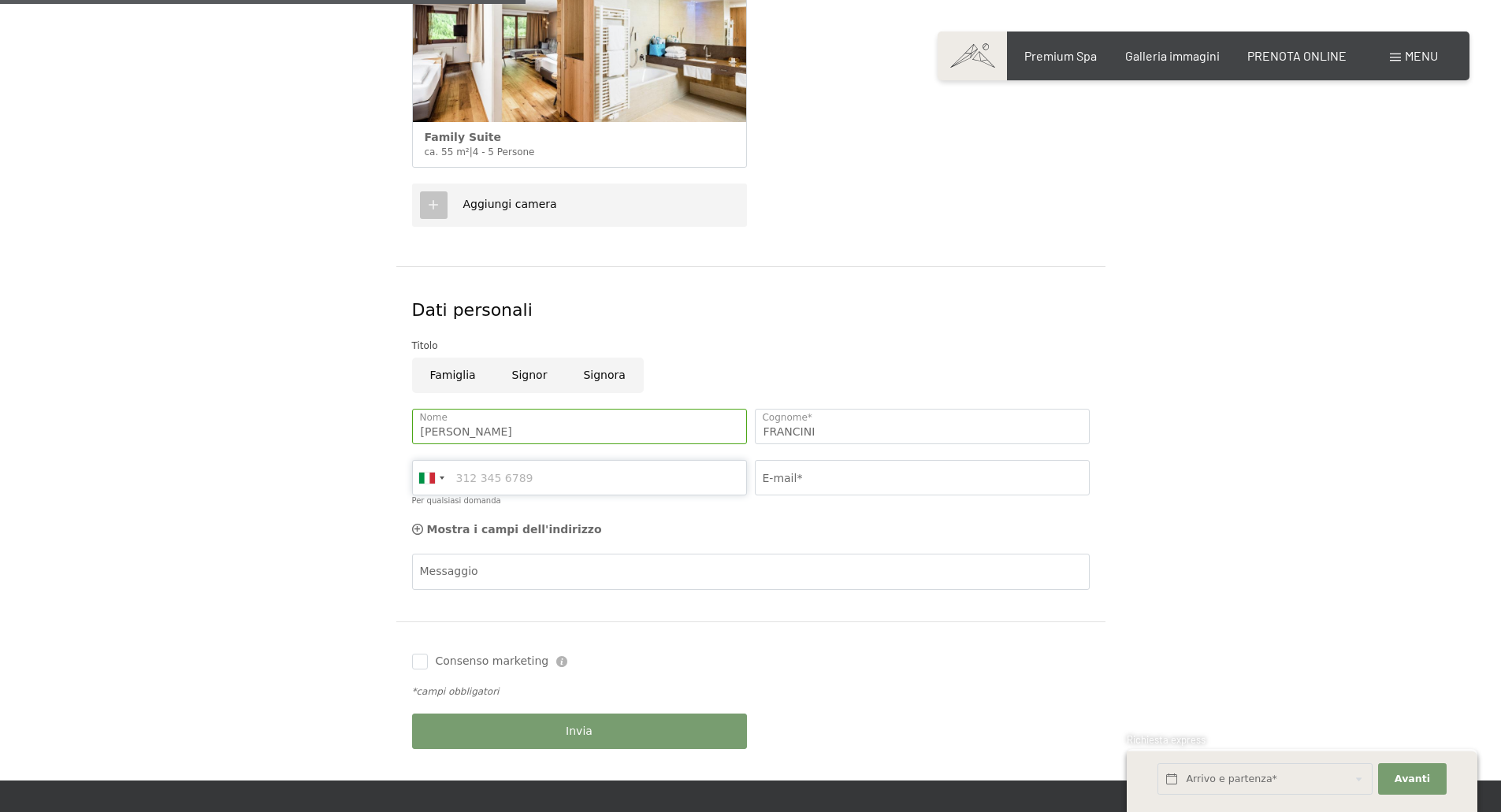
click at [622, 482] on input "Per qualsiasi domanda" at bounding box center [579, 478] width 335 height 35
type input "3335686598"
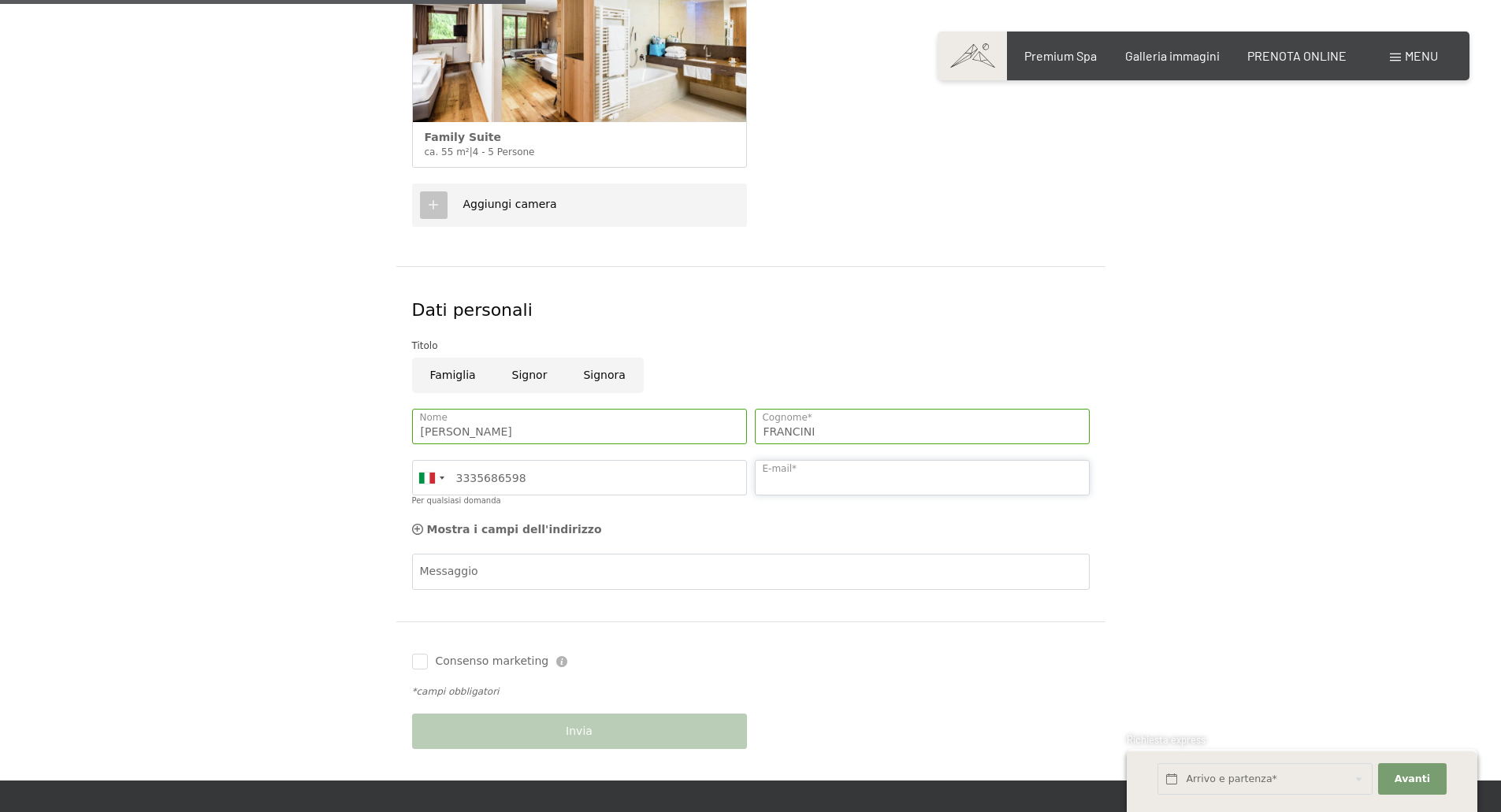
click at [804, 476] on input "E-mail*" at bounding box center [923, 478] width 335 height 35
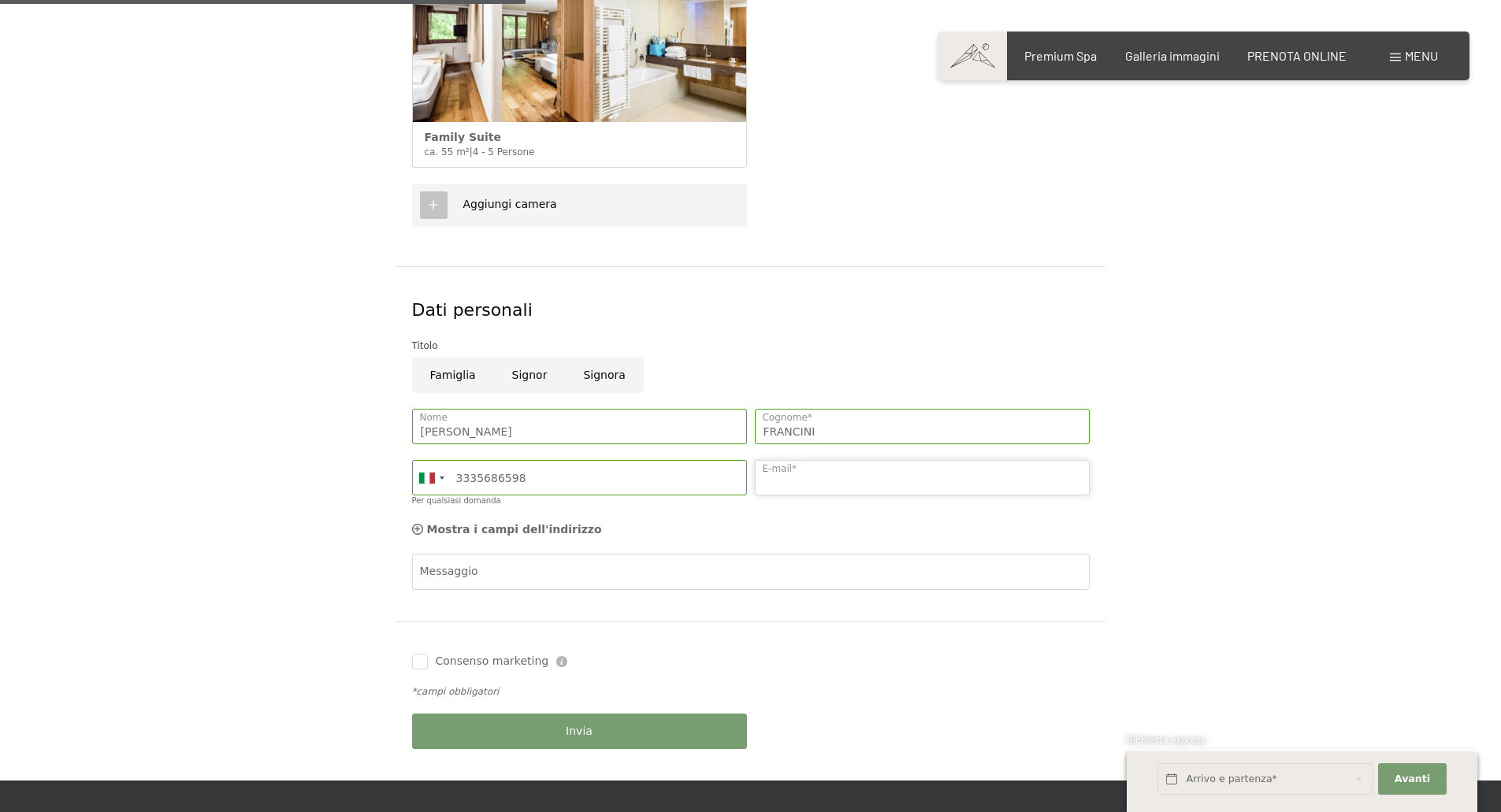
type input "raffyriky@libero.it"
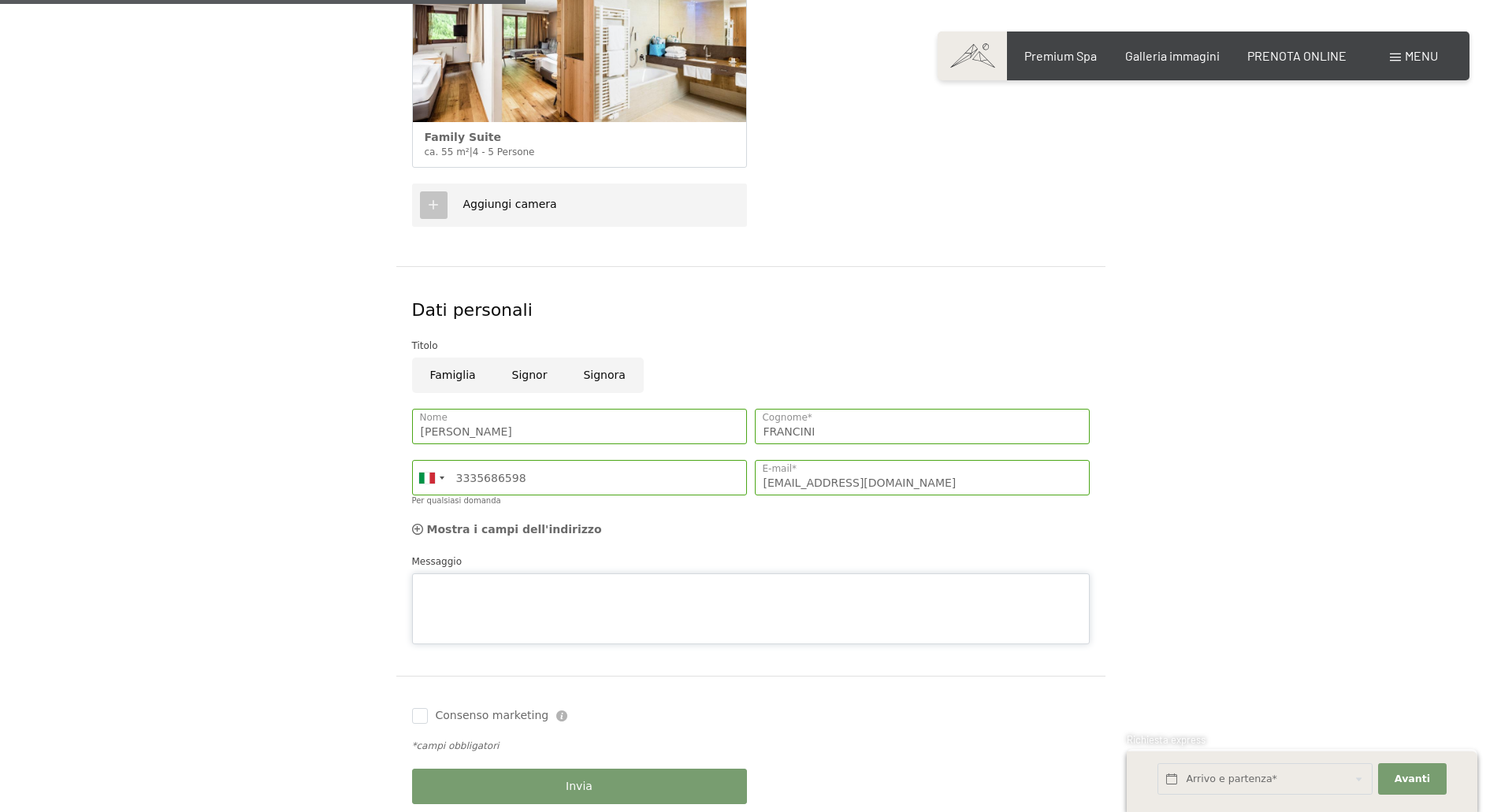
click at [455, 569] on div "Messaggio" at bounding box center [750, 599] width 678 height 90
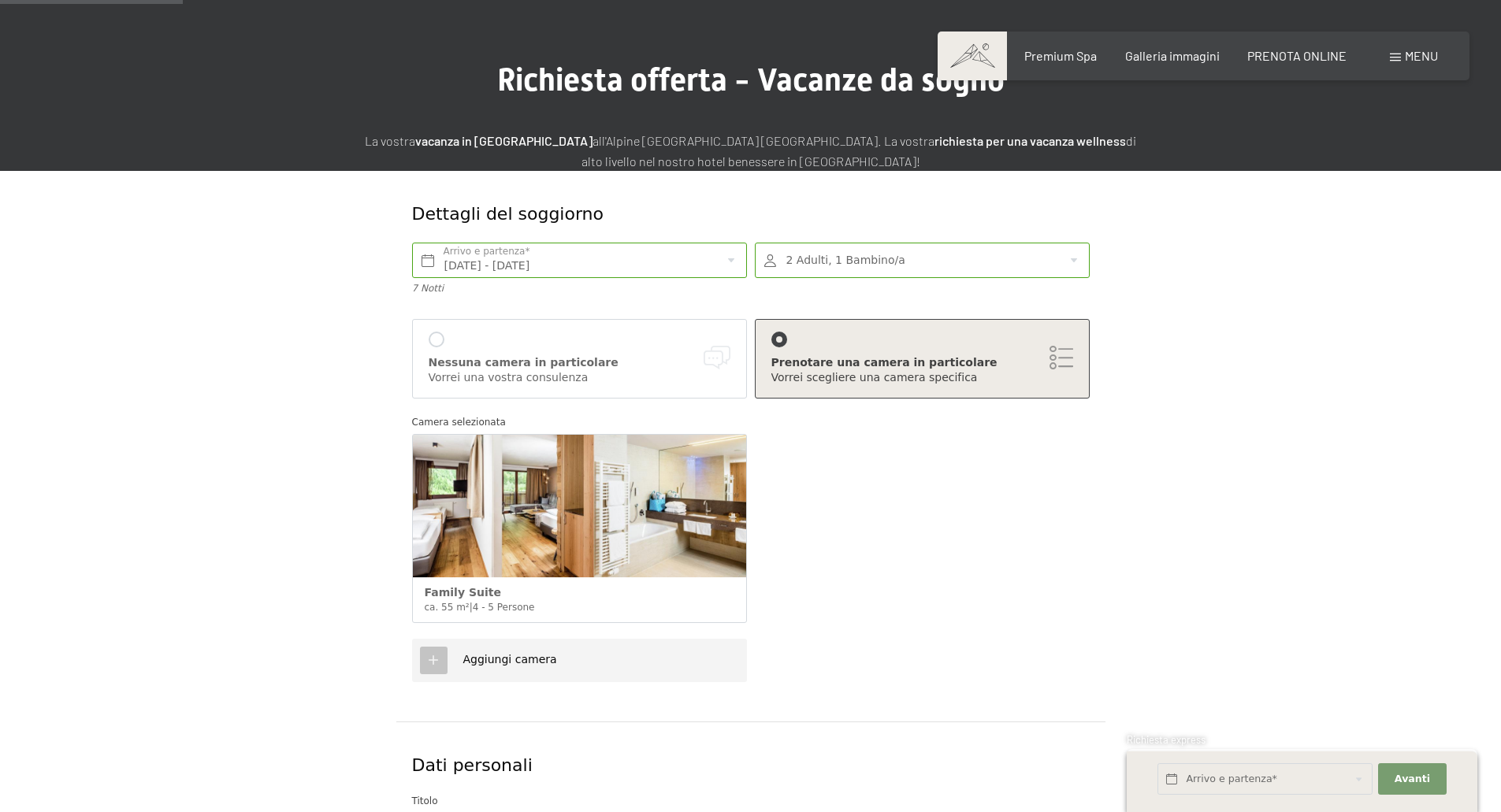
scroll to position [79, 0]
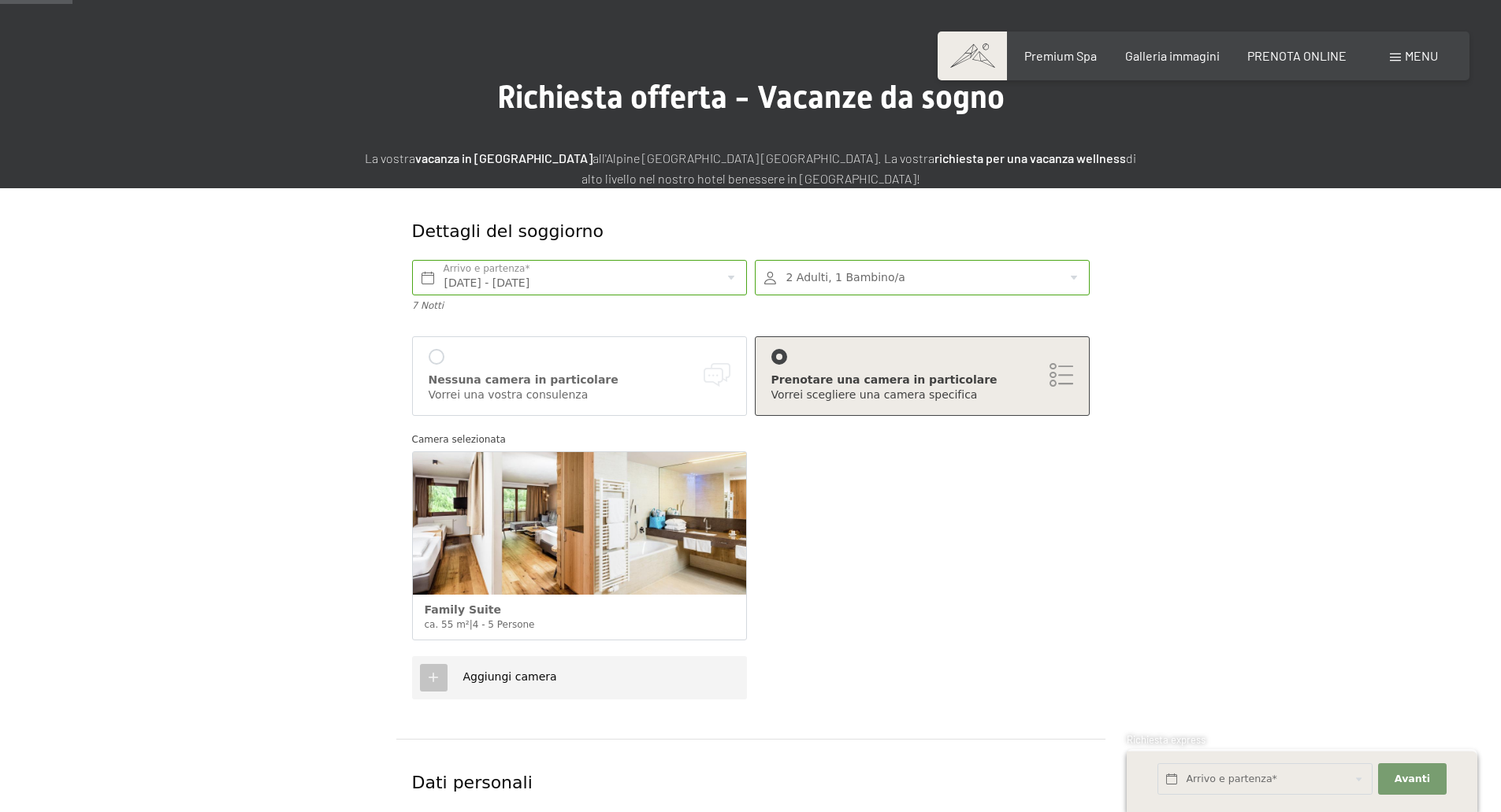
click at [867, 396] on div "Vorrei scegliere una camera specifica" at bounding box center [922, 396] width 301 height 16
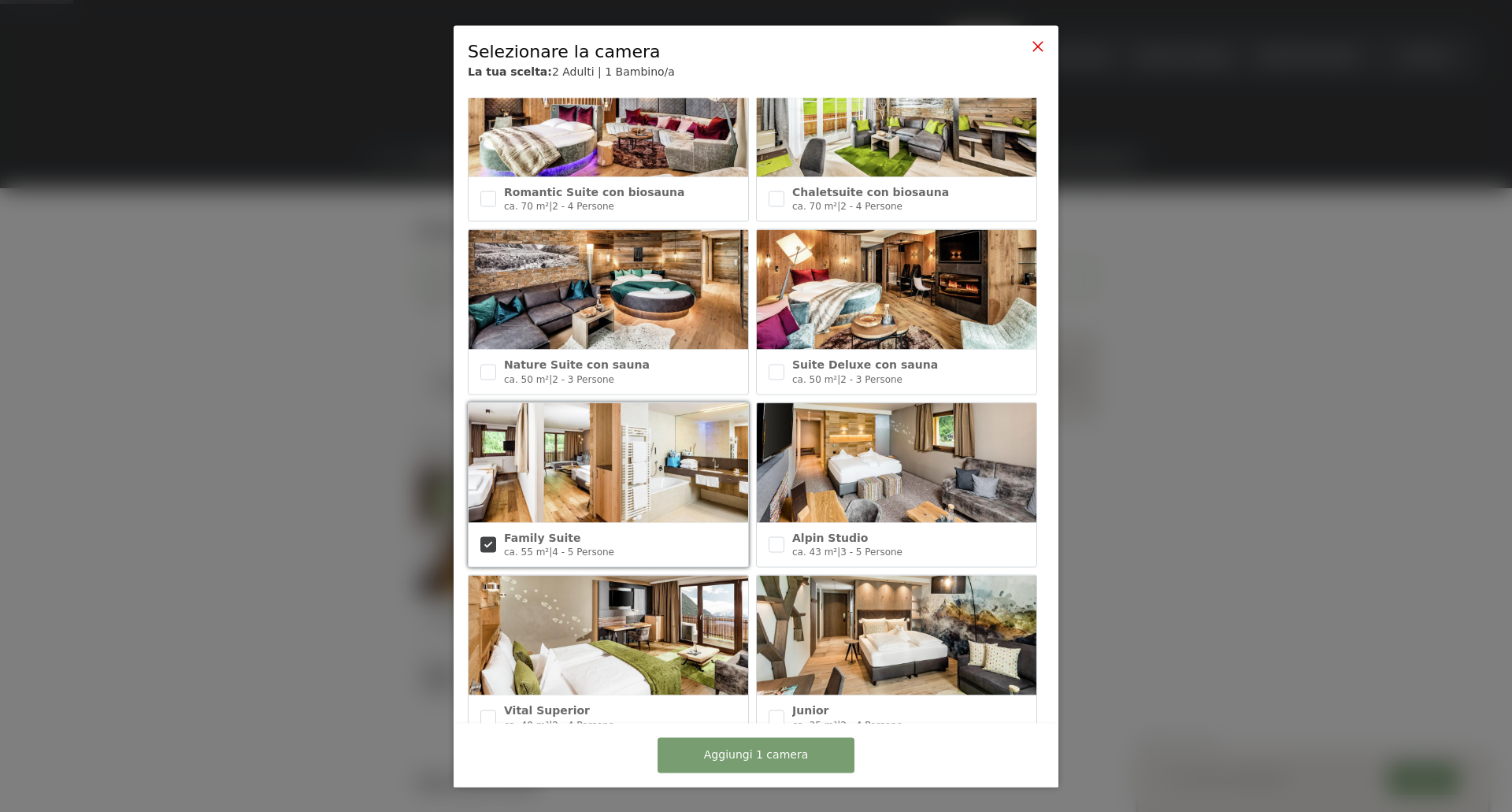
click at [1035, 48] on icon at bounding box center [1038, 46] width 13 height 13
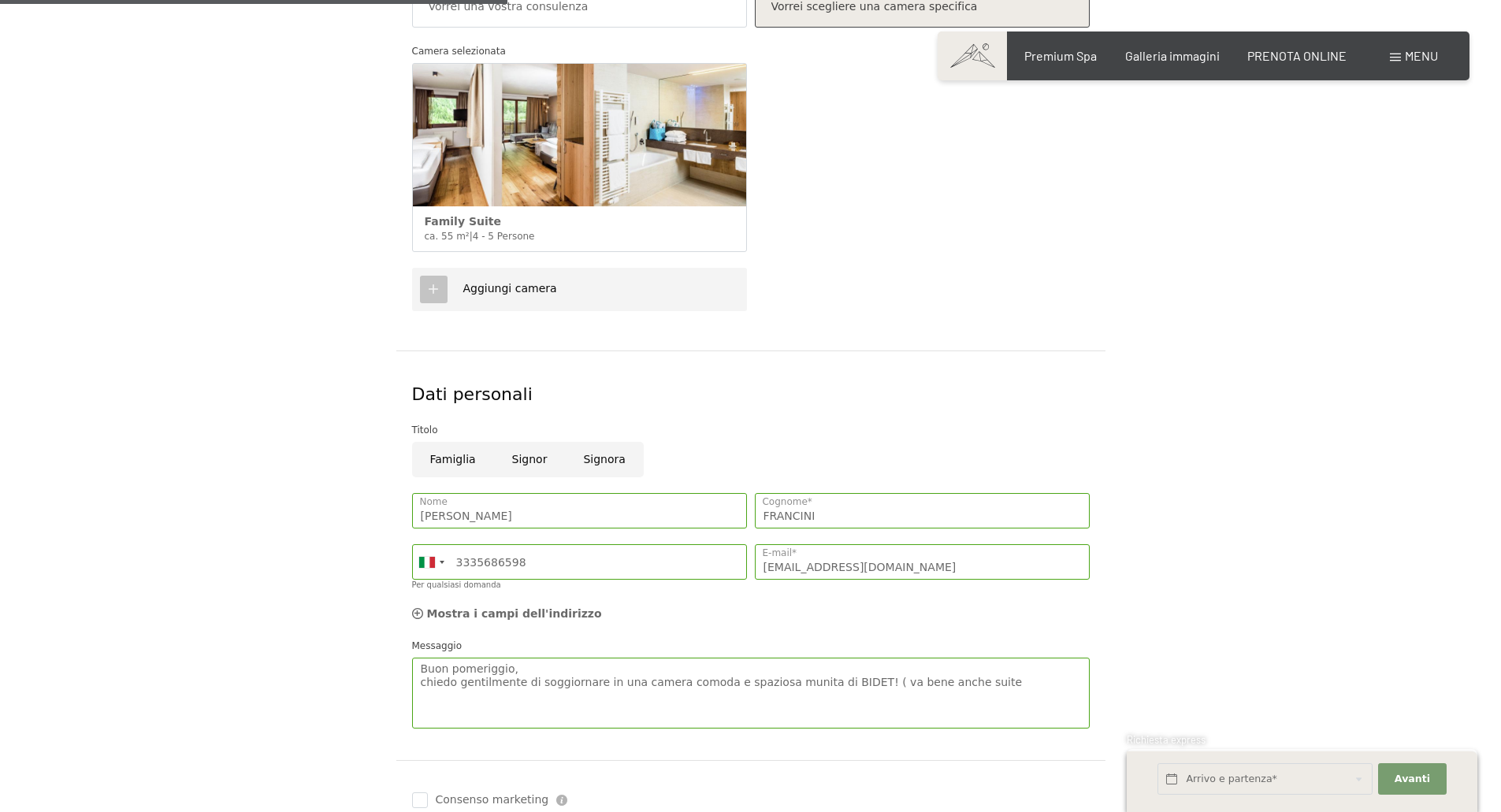
scroll to position [551, 0]
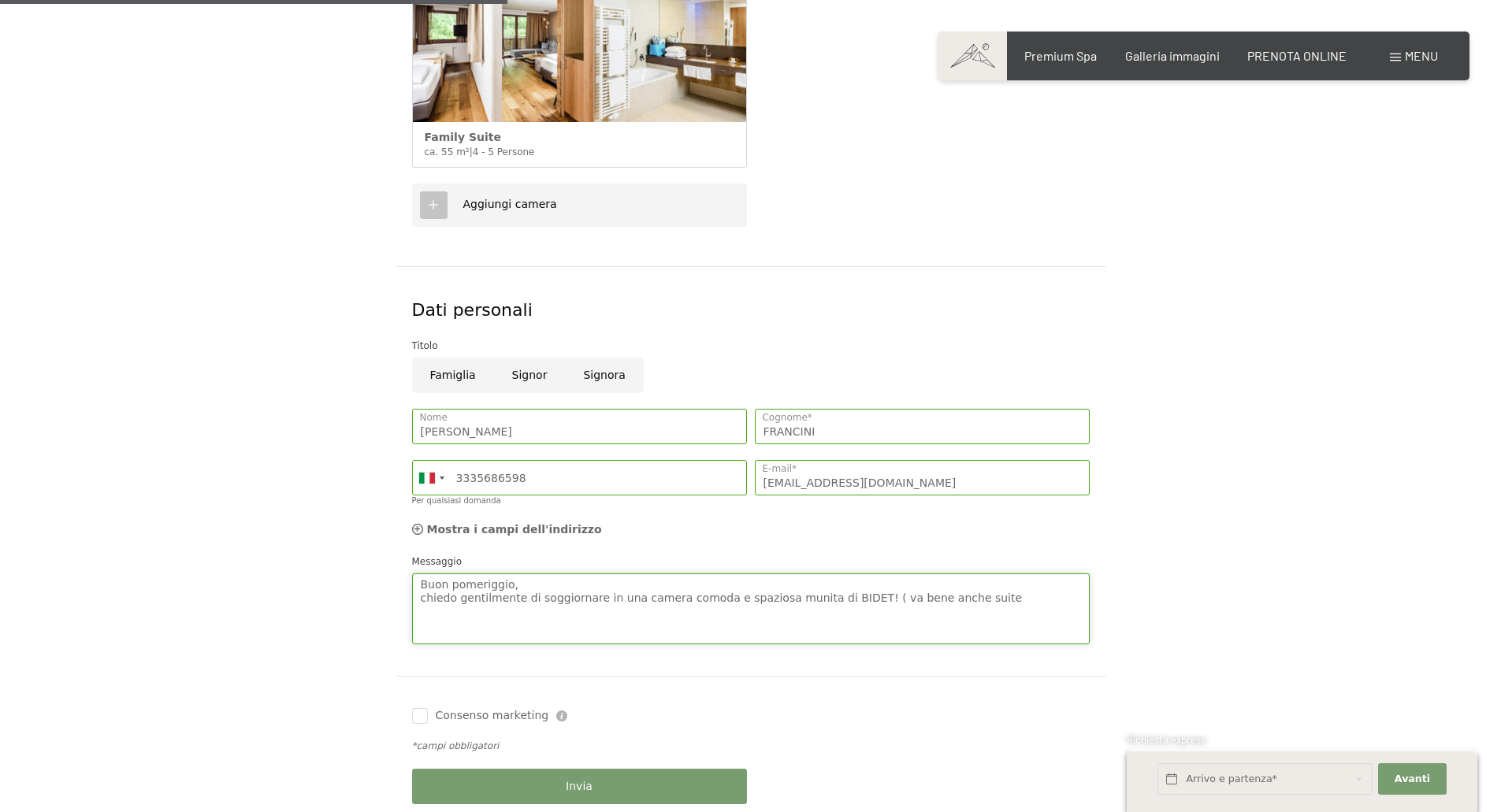
click at [963, 592] on textarea "Buon pomeriggio, chiedo gentilmente di soggiornare in una camera comoda e spazi…" at bounding box center [750, 609] width 678 height 71
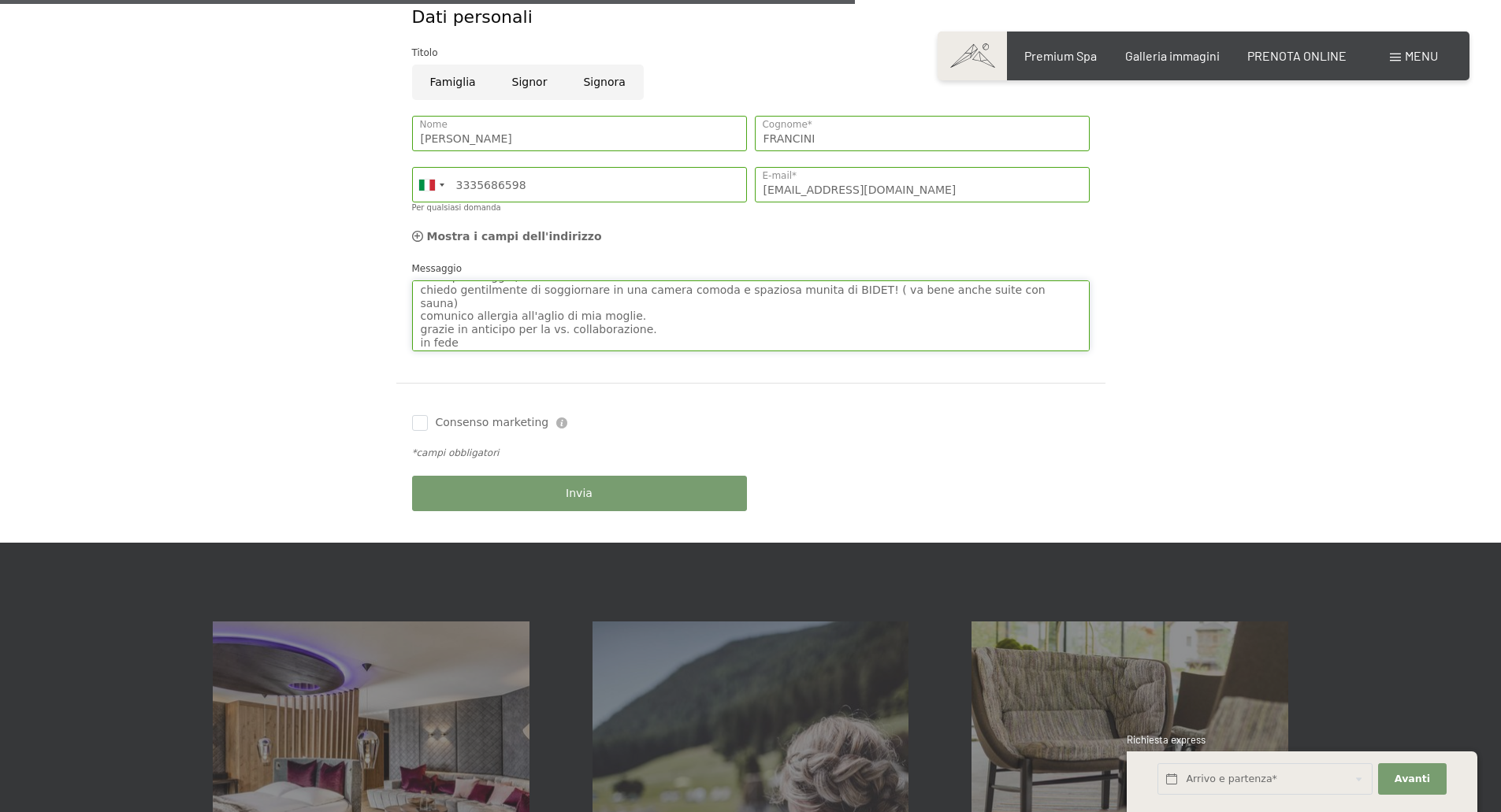
scroll to position [945, 0]
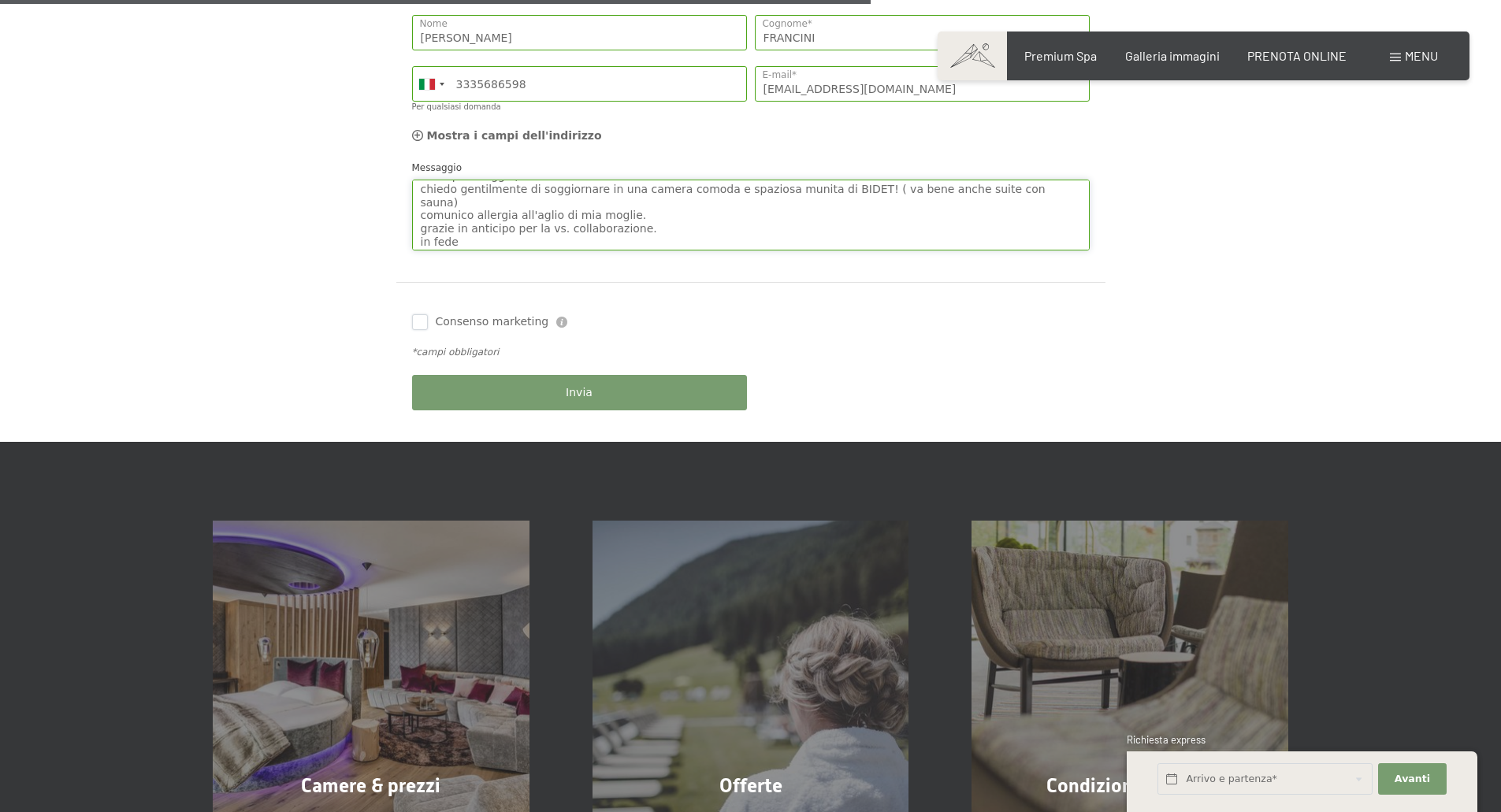
type textarea "Buon pomeriggio, chiedo gentilmente di soggiornare in una camera comoda e spazi…"
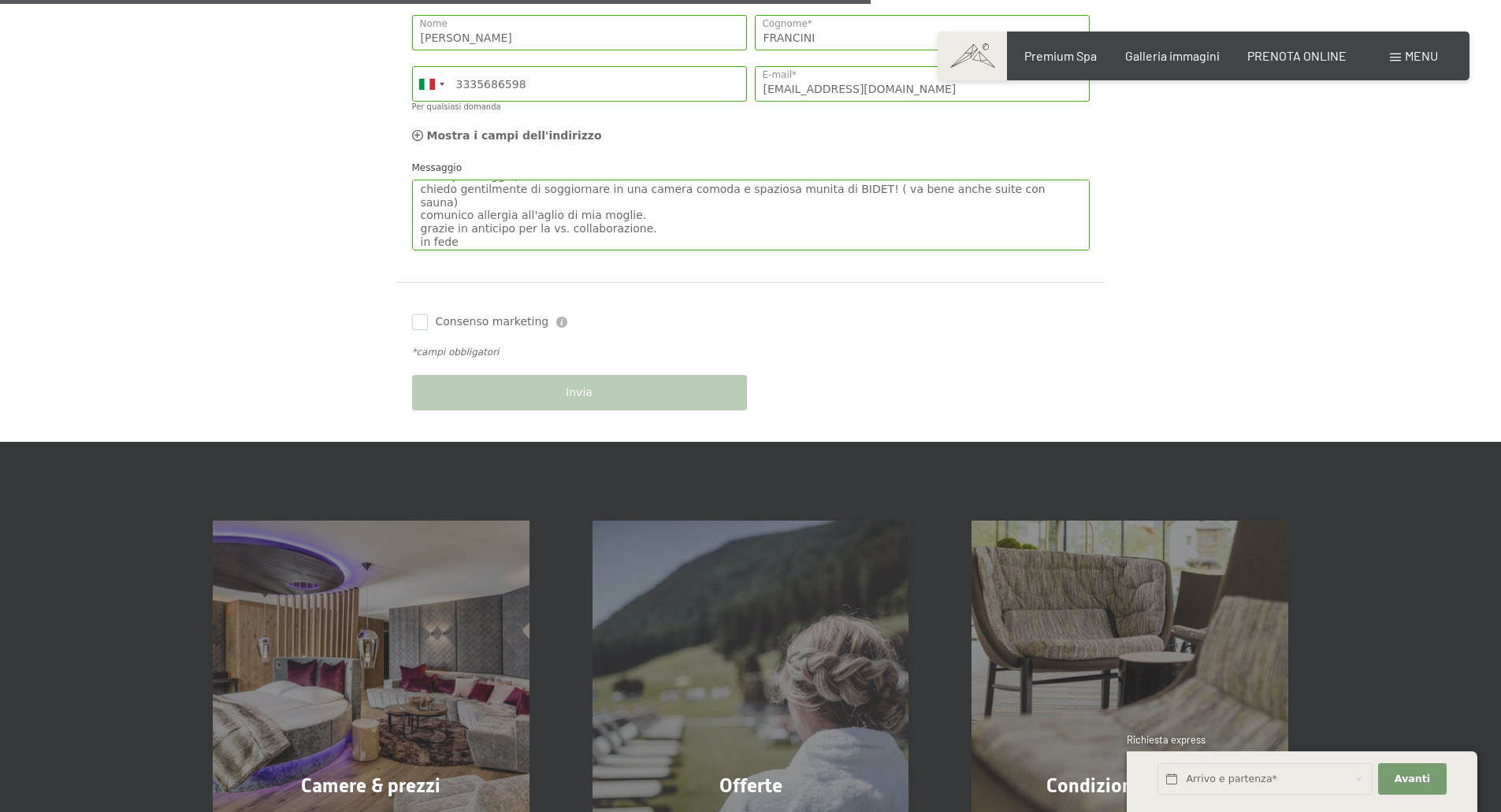
click at [415, 323] on input "Consenso marketing" at bounding box center [420, 322] width 16 height 16
checkbox input "true"
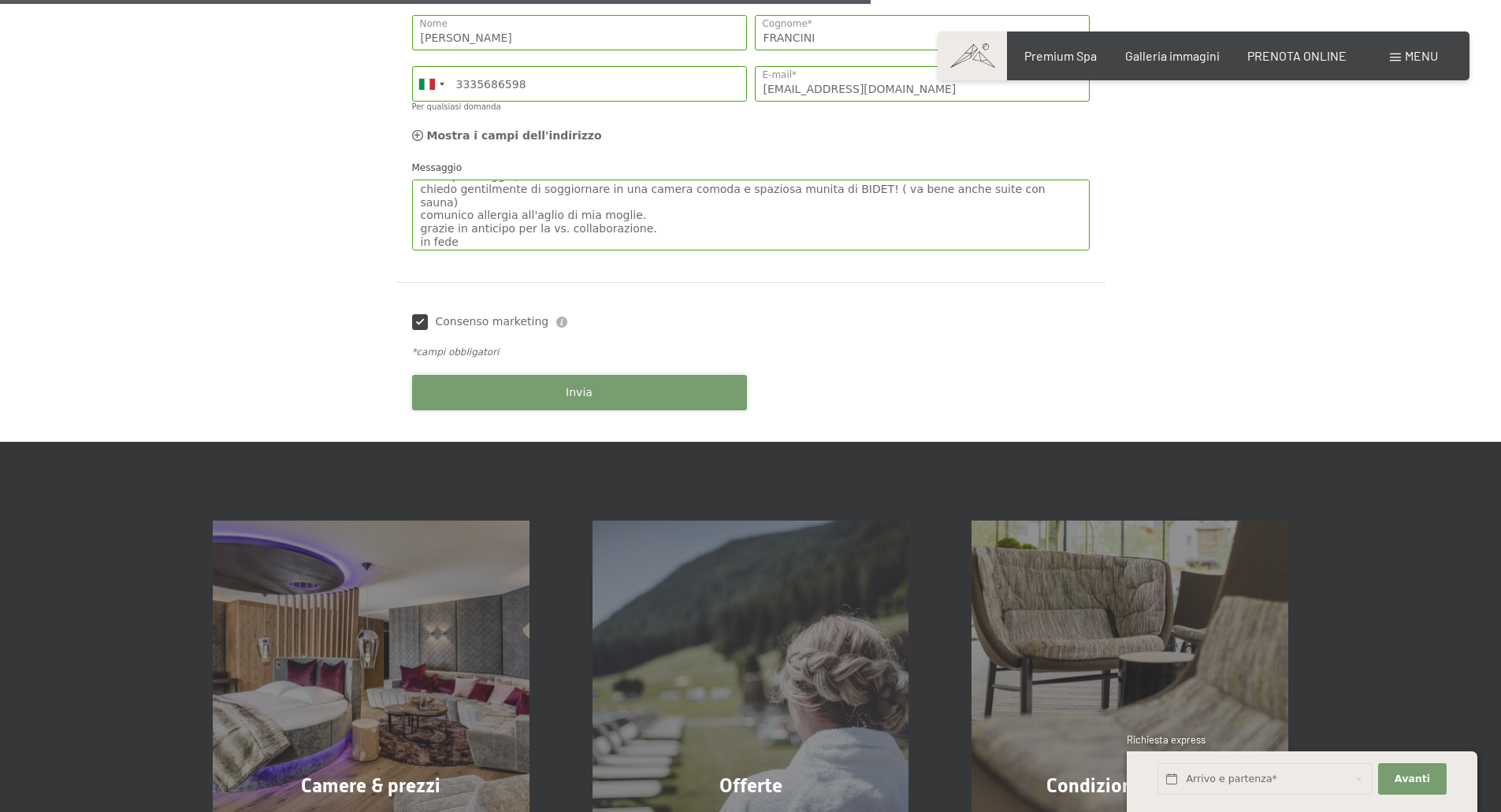
click at [598, 386] on button "Invia" at bounding box center [579, 392] width 335 height 35
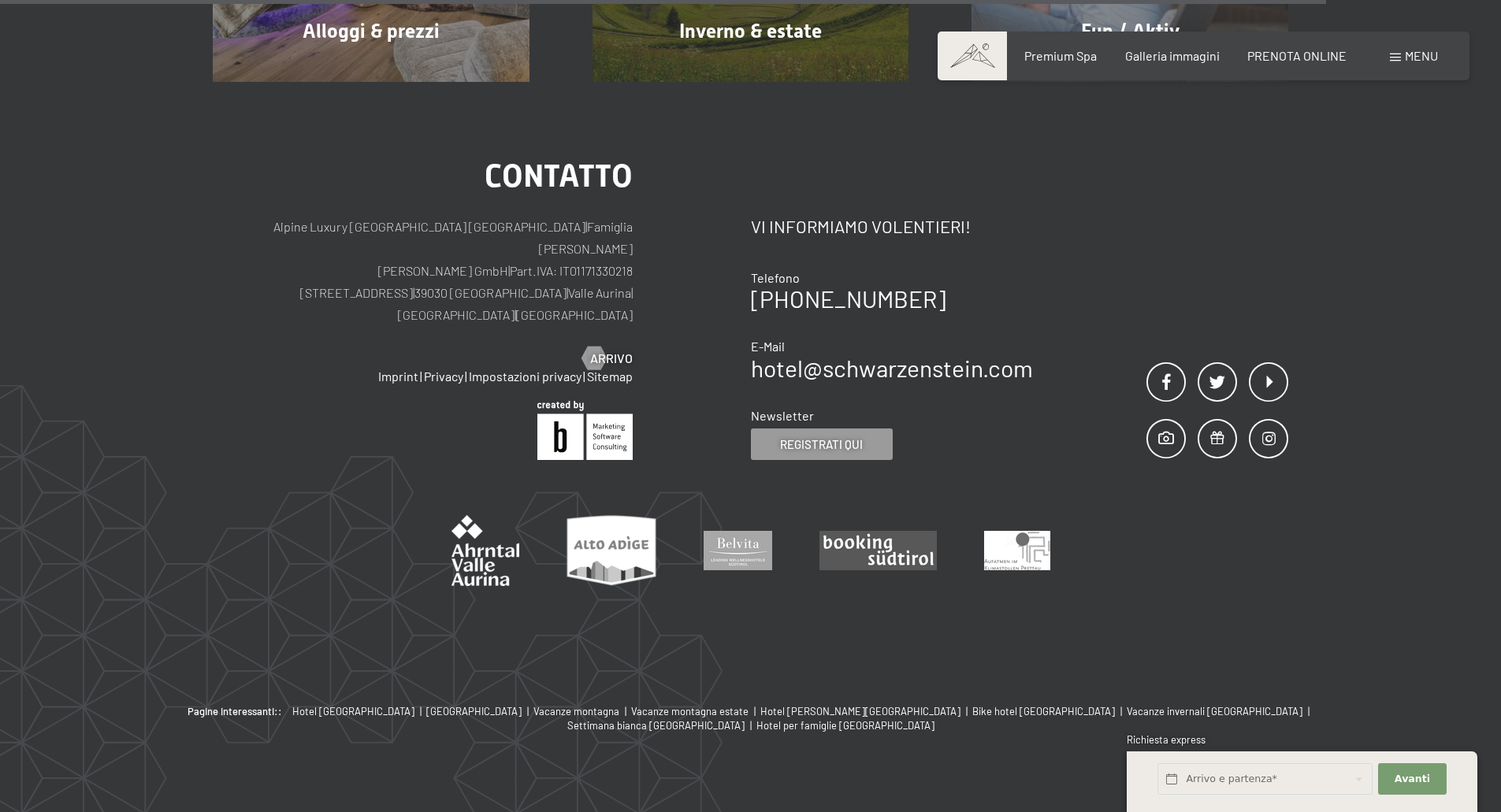
scroll to position [974, 0]
